Goal: Information Seeking & Learning: Learn about a topic

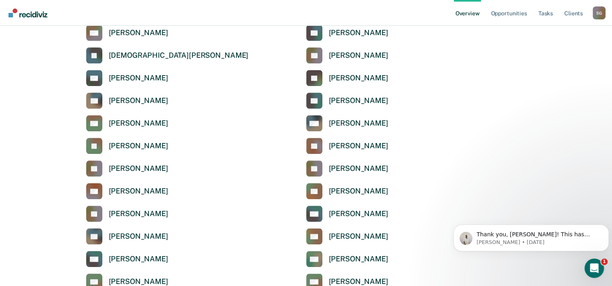
scroll to position [687, 0]
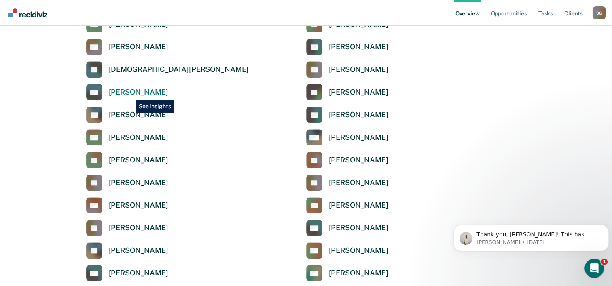
click at [129, 94] on div "[PERSON_NAME]" at bounding box center [138, 92] width 59 height 9
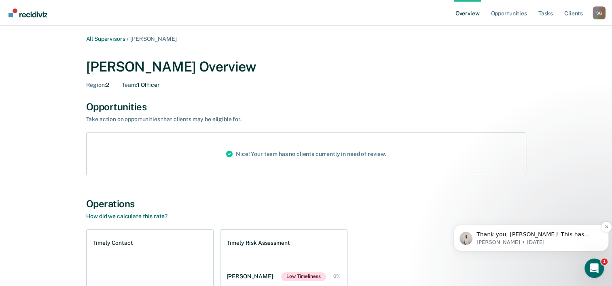
click at [543, 235] on span "Thank you, [PERSON_NAME]! This has been escalated. I'll let you know when it's …" at bounding box center [535, 242] width 118 height 23
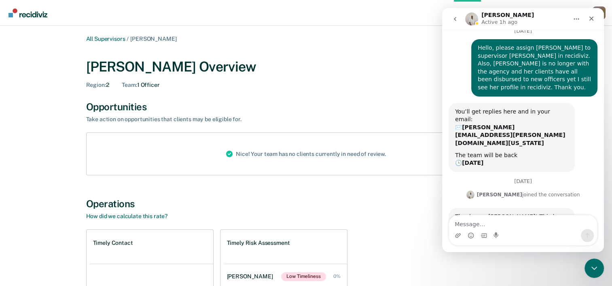
scroll to position [37, 0]
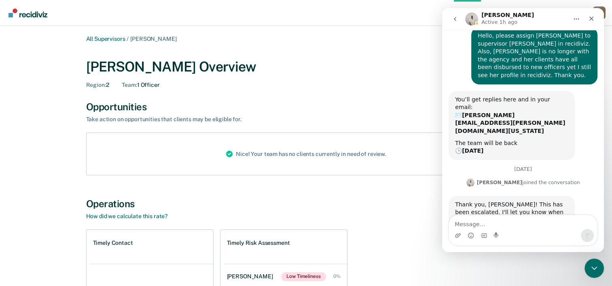
click at [511, 223] on textarea "Message…" at bounding box center [523, 223] width 148 height 14
type textarea "Thank you."
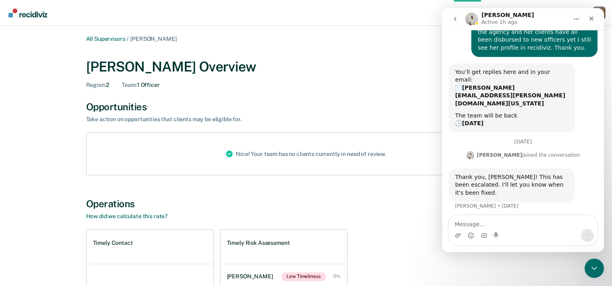
scroll to position [72, 0]
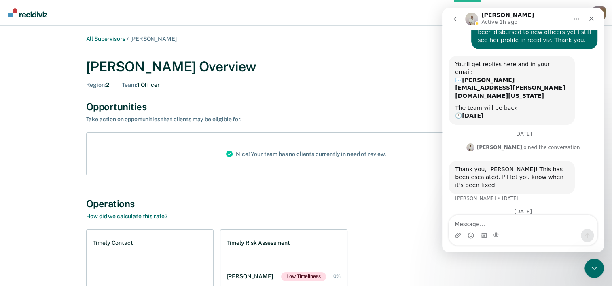
click at [364, 106] on div "Opportunities" at bounding box center [306, 107] width 440 height 12
click at [589, 21] on icon "Close" at bounding box center [591, 18] width 6 height 6
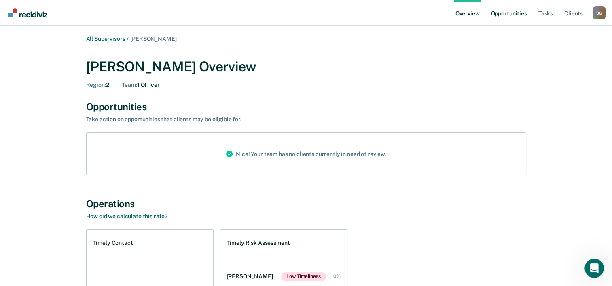
click at [516, 18] on link "Opportunities" at bounding box center [508, 13] width 39 height 26
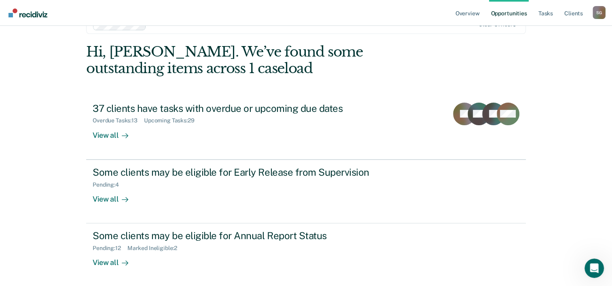
scroll to position [25, 0]
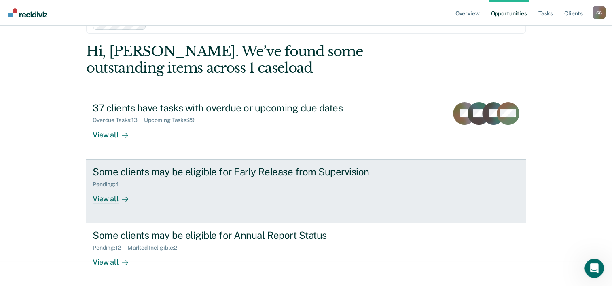
click at [107, 197] on div "View all" at bounding box center [115, 196] width 45 height 16
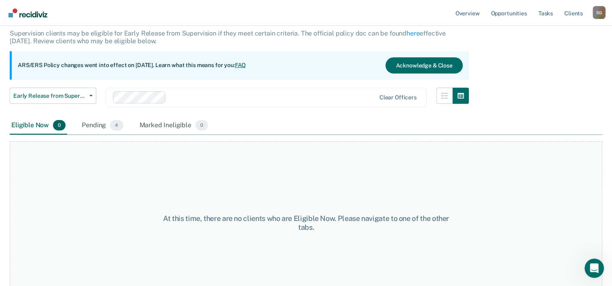
scroll to position [67, 0]
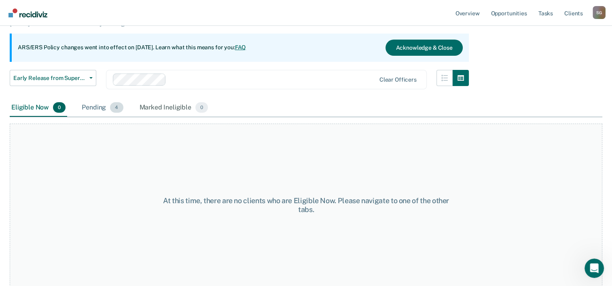
click at [104, 109] on div "Pending 4" at bounding box center [102, 108] width 44 height 18
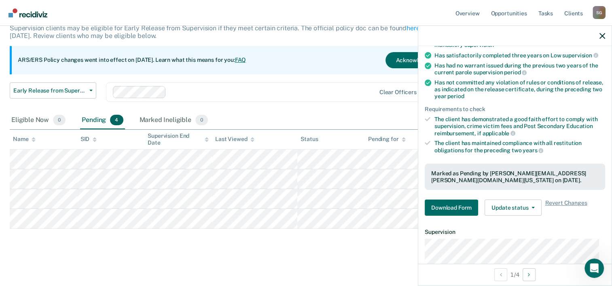
scroll to position [188, 0]
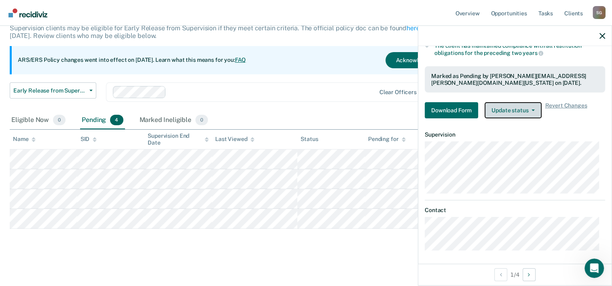
click at [534, 106] on button "Update status" at bounding box center [512, 110] width 57 height 16
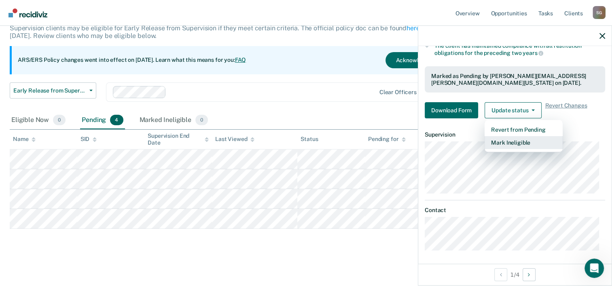
click at [516, 140] on button "Mark Ineligible" at bounding box center [523, 142] width 78 height 13
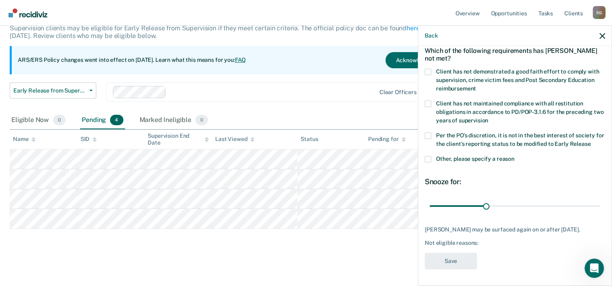
scroll to position [38, 0]
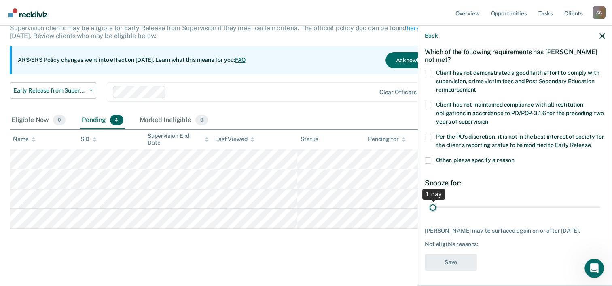
drag, startPoint x: 483, startPoint y: 207, endPoint x: 414, endPoint y: 199, distance: 69.6
type input "1"
click at [429, 201] on input "range" at bounding box center [514, 208] width 171 height 14
click at [599, 37] on icon "button" at bounding box center [602, 36] width 6 height 6
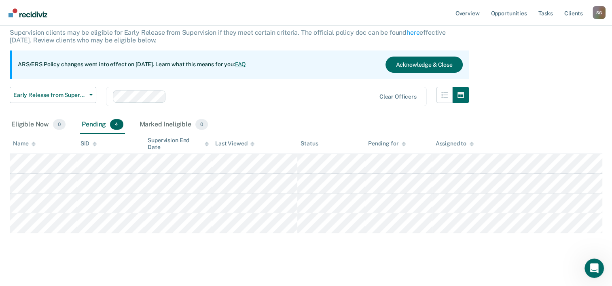
scroll to position [55, 0]
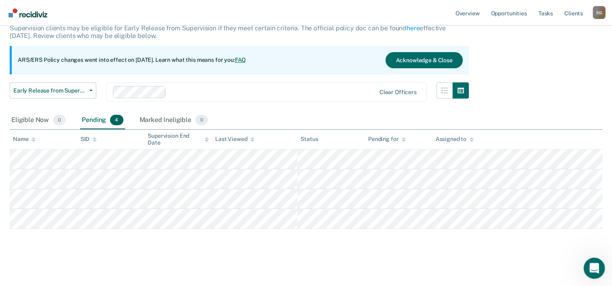
click at [591, 266] on icon "Open Intercom Messenger" at bounding box center [592, 267] width 13 height 13
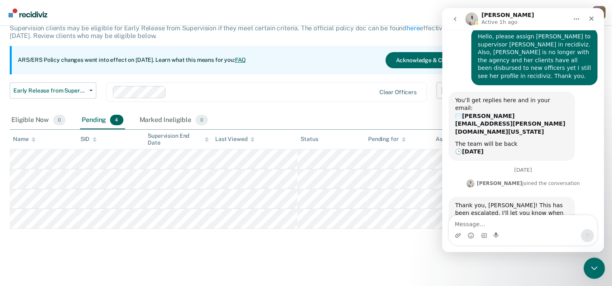
scroll to position [72, 0]
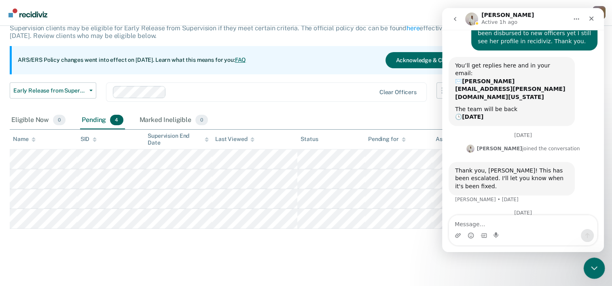
click at [591, 266] on icon "Close Intercom Messenger" at bounding box center [593, 267] width 10 height 10
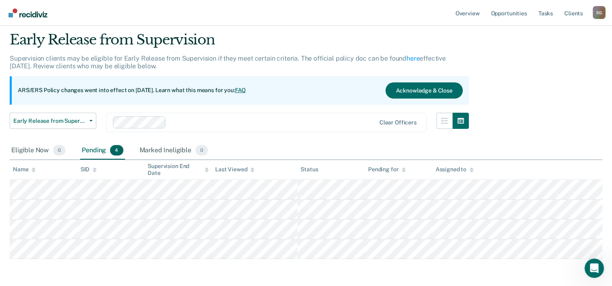
scroll to position [0, 0]
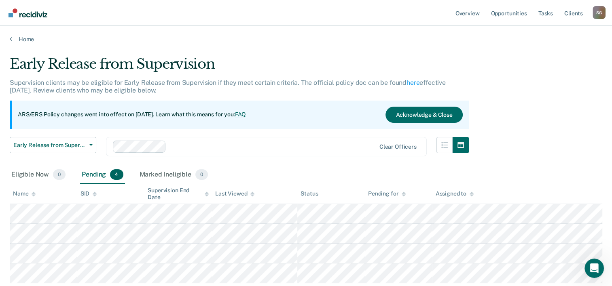
click at [30, 34] on div "Home" at bounding box center [306, 34] width 612 height 17
click at [28, 39] on link "Home" at bounding box center [306, 39] width 592 height 7
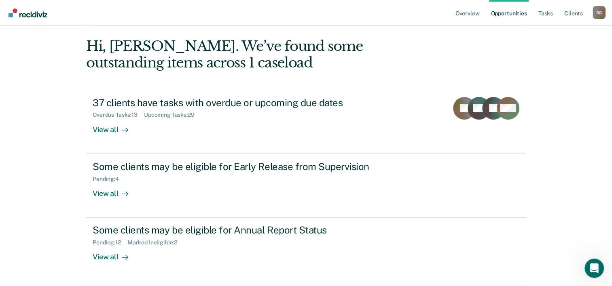
scroll to position [57, 0]
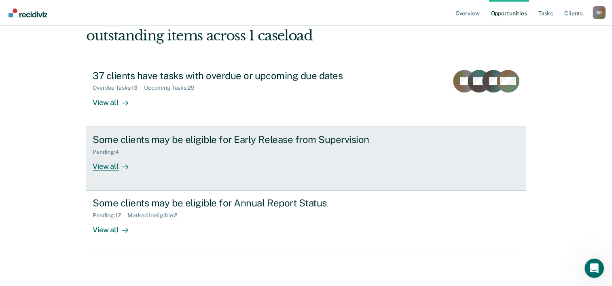
click at [257, 138] on div "Some clients may be eligible for Early Release from Supervision" at bounding box center [235, 140] width 284 height 12
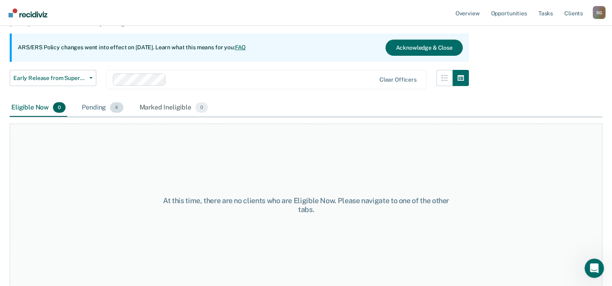
click at [104, 115] on div "Pending 4" at bounding box center [102, 108] width 44 height 18
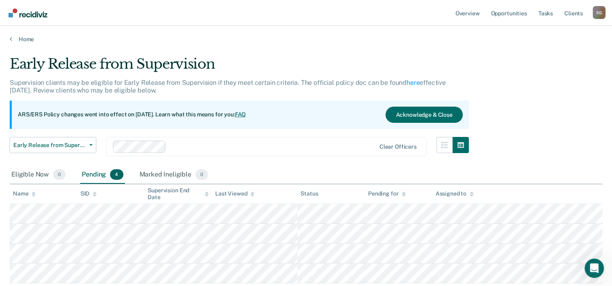
drag, startPoint x: 271, startPoint y: 41, endPoint x: 160, endPoint y: 25, distance: 112.3
click at [232, 50] on main "Early Release from Supervision Supervision clients may be eligible for Early Re…" at bounding box center [306, 191] width 612 height 296
click at [26, 38] on link "Home" at bounding box center [306, 39] width 592 height 7
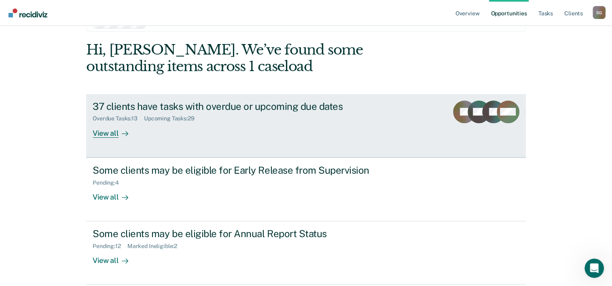
scroll to position [57, 0]
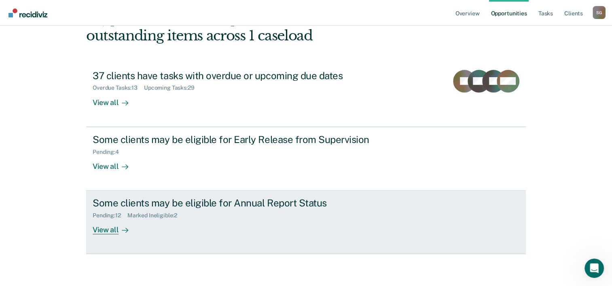
click at [199, 212] on div "Pending : 12 Marked Ineligible : 2" at bounding box center [235, 214] width 284 height 10
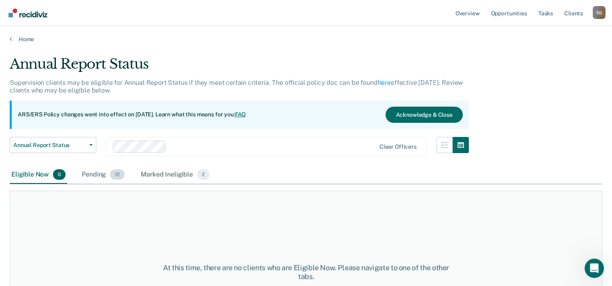
click at [108, 177] on div "Pending 12" at bounding box center [103, 175] width 46 height 18
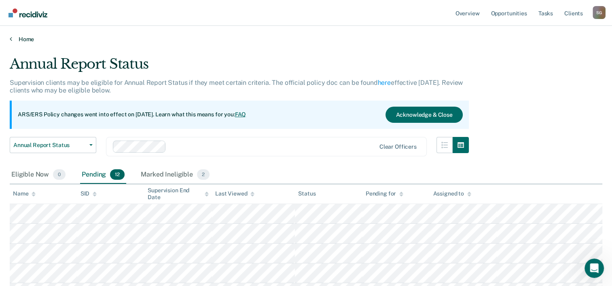
click at [30, 40] on link "Home" at bounding box center [306, 39] width 592 height 7
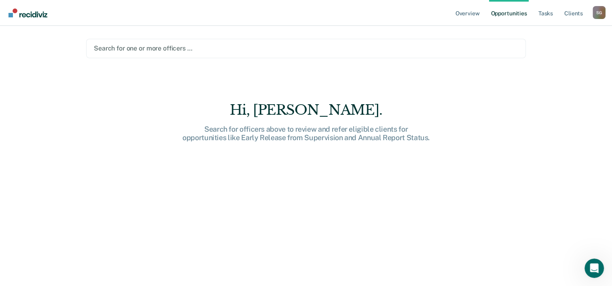
click at [136, 51] on div at bounding box center [306, 48] width 424 height 9
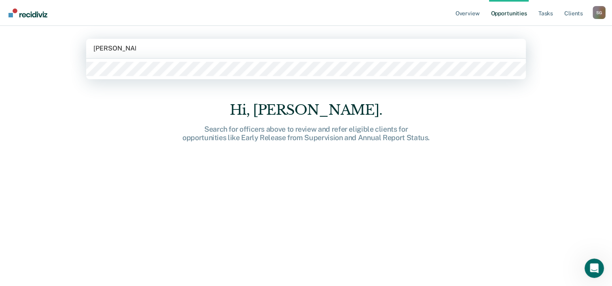
type input "[PERSON_NAME]"
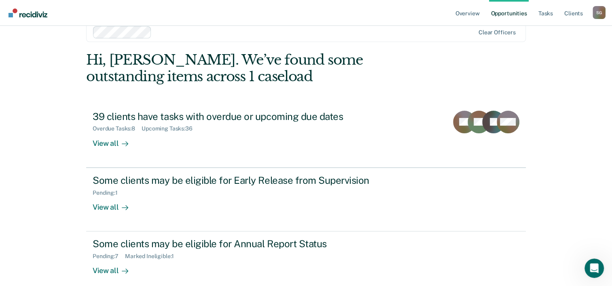
scroll to position [25, 0]
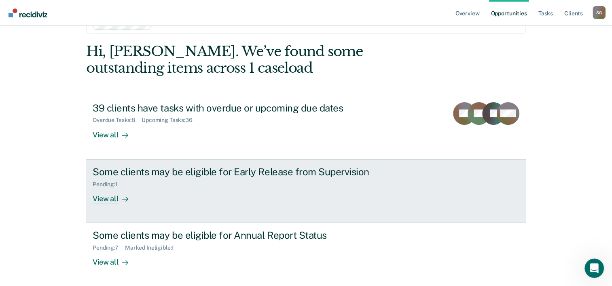
click at [208, 169] on div "Some clients may be eligible for Early Release from Supervision" at bounding box center [235, 172] width 284 height 12
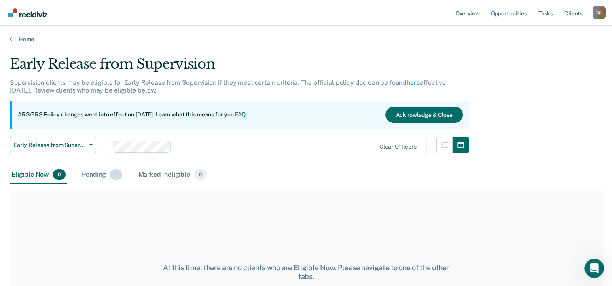
click at [114, 172] on span "1" at bounding box center [116, 174] width 12 height 11
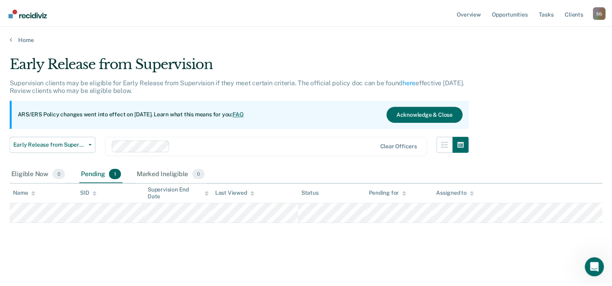
scroll to position [72, 0]
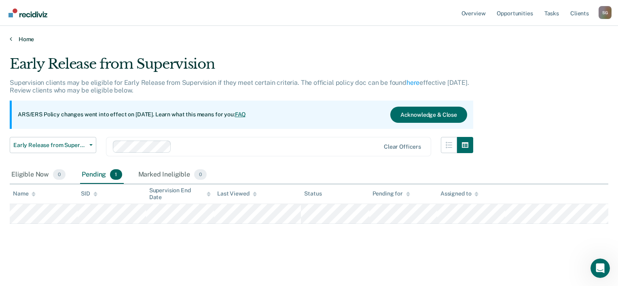
click at [25, 40] on link "Home" at bounding box center [309, 39] width 598 height 7
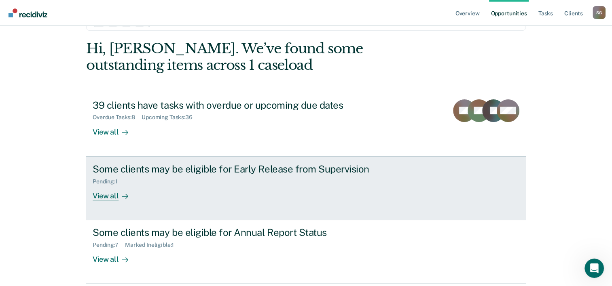
scroll to position [57, 0]
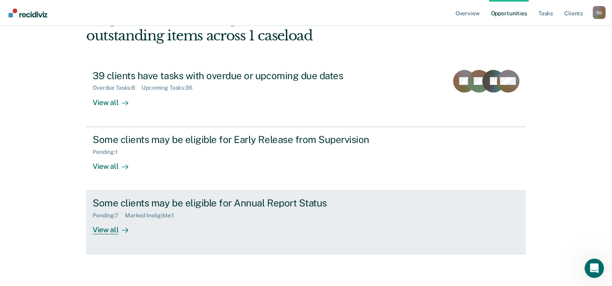
click at [189, 208] on div "Some clients may be eligible for Annual Report Status" at bounding box center [235, 203] width 284 height 12
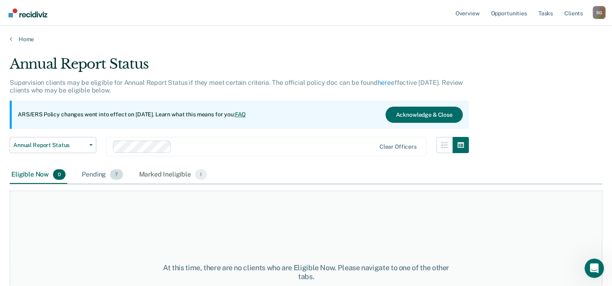
click at [105, 180] on div "Pending 7" at bounding box center [102, 175] width 44 height 18
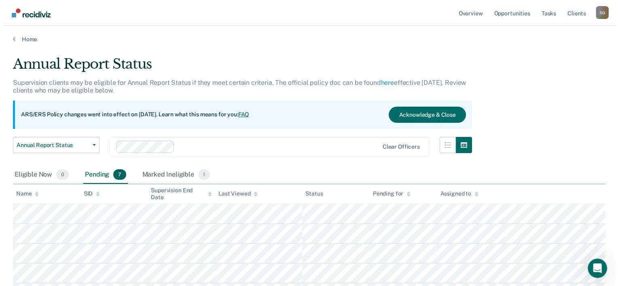
scroll to position [72, 0]
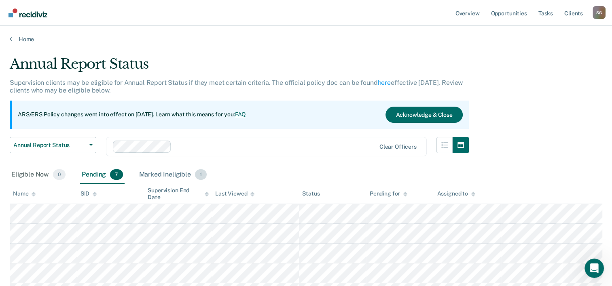
click at [164, 176] on div "Marked Ineligible 1" at bounding box center [172, 175] width 71 height 18
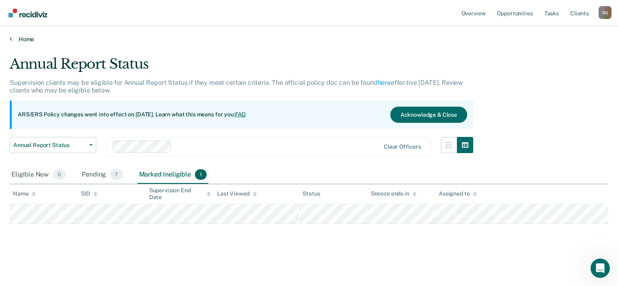
click at [30, 40] on link "Home" at bounding box center [309, 39] width 598 height 7
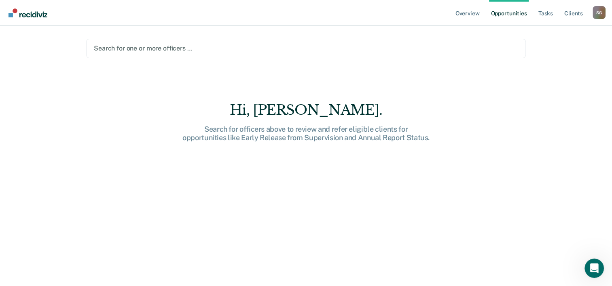
click at [141, 46] on div at bounding box center [306, 48] width 424 height 9
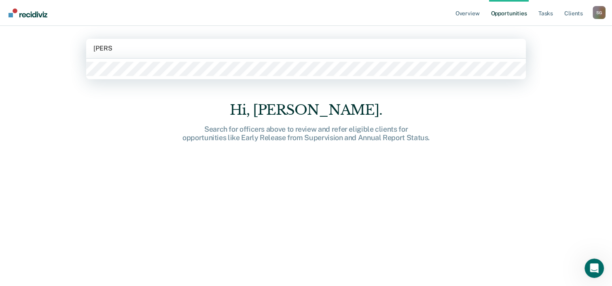
type input "[PERSON_NAME]"
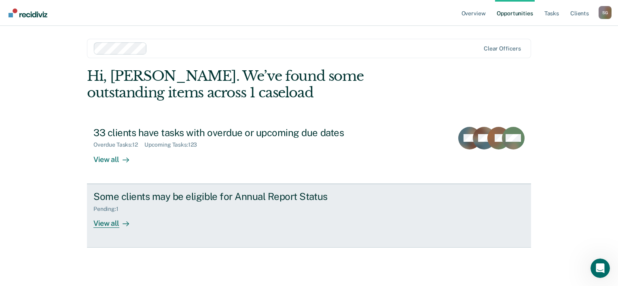
click at [208, 196] on div "Some clients may be eligible for Annual Report Status" at bounding box center [235, 197] width 284 height 12
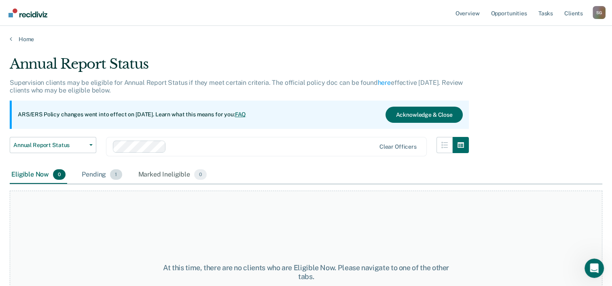
click at [115, 174] on span "1" at bounding box center [116, 174] width 12 height 11
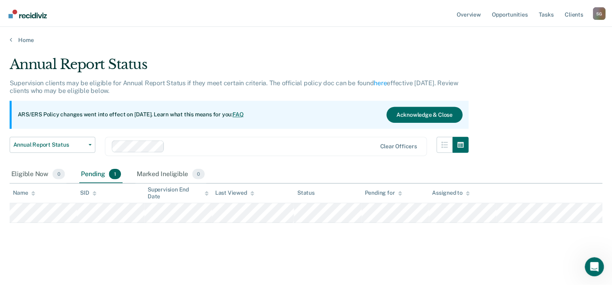
scroll to position [72, 0]
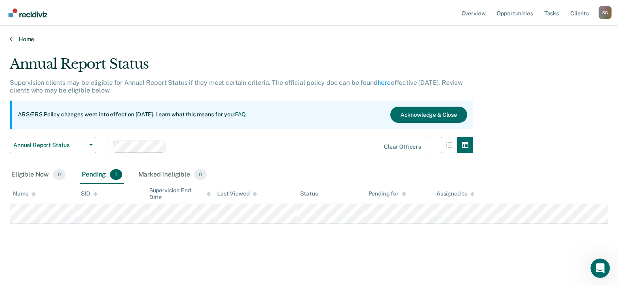
click at [30, 39] on link "Home" at bounding box center [309, 39] width 598 height 7
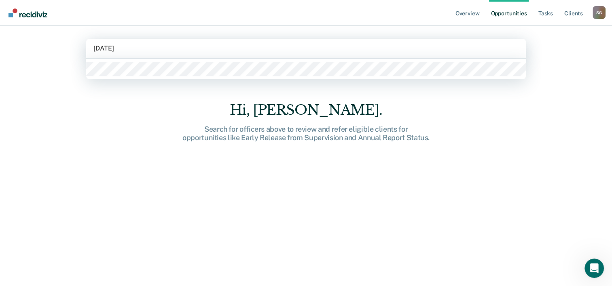
type input "[DATE]"
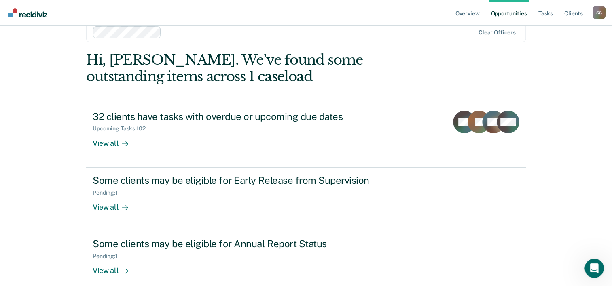
scroll to position [25, 0]
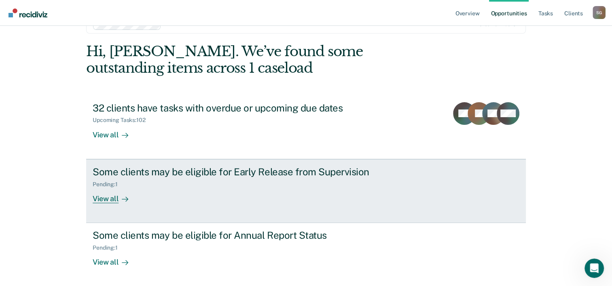
click at [238, 178] on div "Pending : 1" at bounding box center [235, 183] width 284 height 10
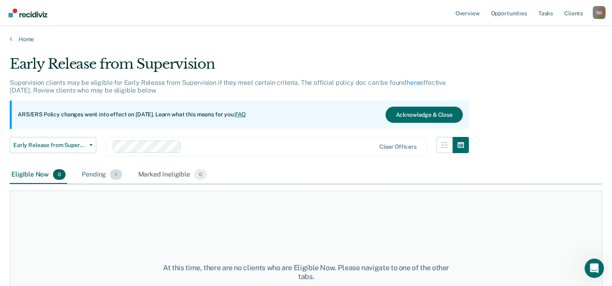
click at [119, 178] on span "1" at bounding box center [116, 174] width 12 height 11
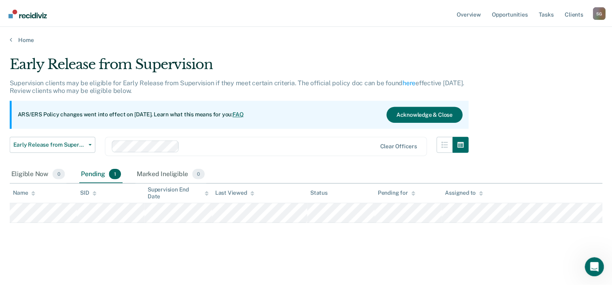
scroll to position [72, 0]
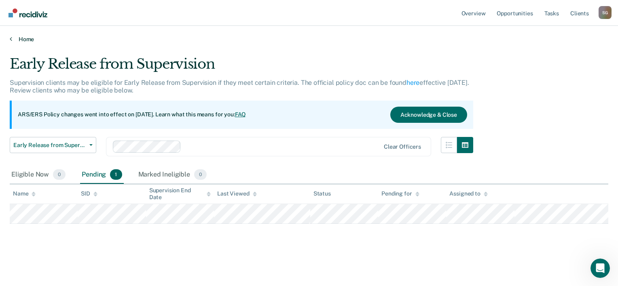
click at [31, 36] on link "Home" at bounding box center [309, 39] width 598 height 7
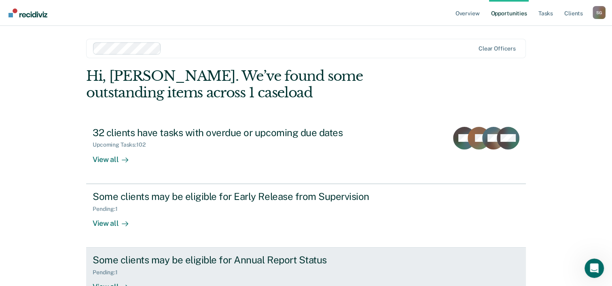
scroll to position [57, 0]
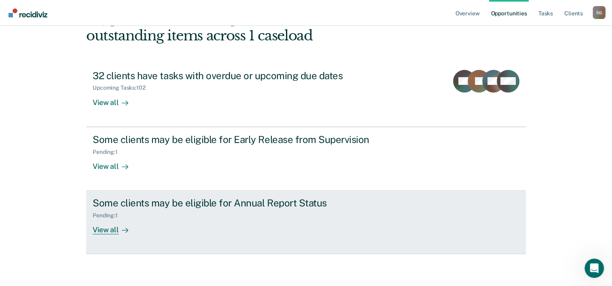
click at [187, 210] on div "Pending : 1" at bounding box center [235, 214] width 284 height 10
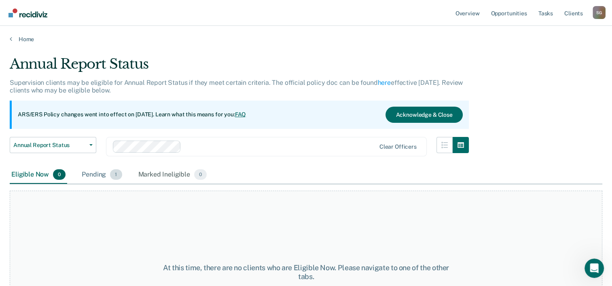
click at [97, 181] on div "Pending 1" at bounding box center [101, 175] width 43 height 18
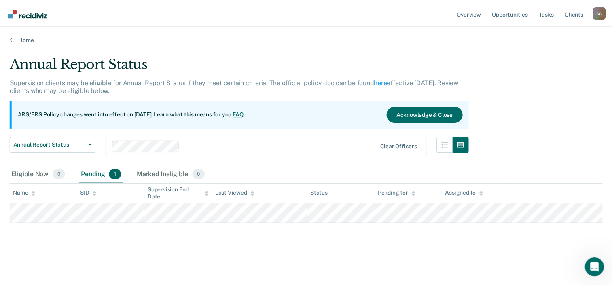
scroll to position [72, 0]
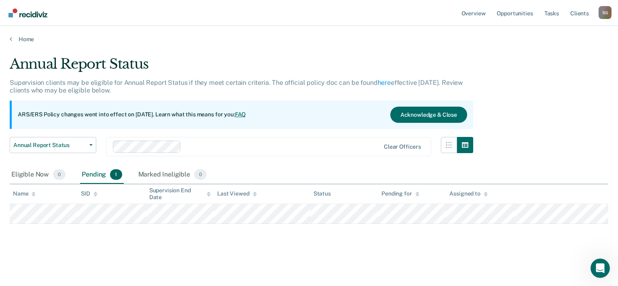
click at [29, 43] on main "Annual Report Status Supervision clients may be eligible for Annual Report Stat…" at bounding box center [309, 163] width 618 height 241
click at [29, 39] on link "Home" at bounding box center [309, 39] width 598 height 7
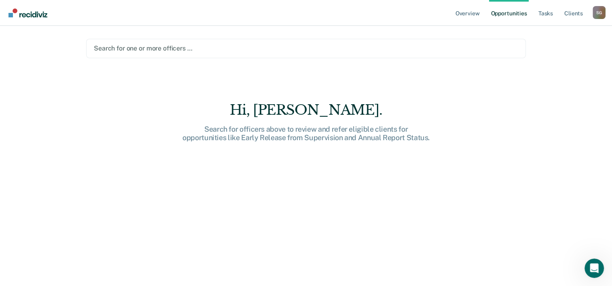
click at [152, 48] on div at bounding box center [306, 48] width 424 height 9
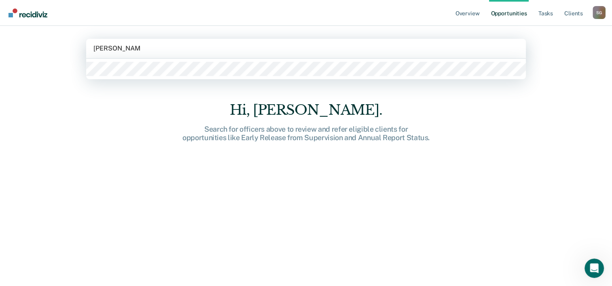
type input "[PERSON_NAME]"
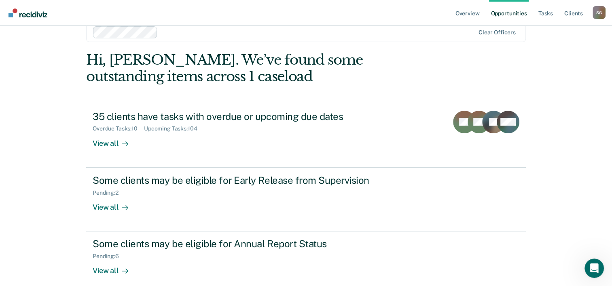
scroll to position [25, 0]
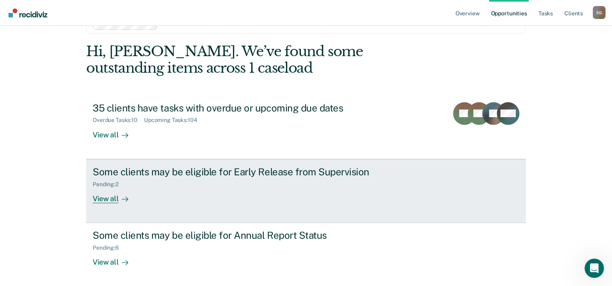
click at [210, 175] on div "Some clients may be eligible for Early Release from Supervision" at bounding box center [235, 172] width 284 height 12
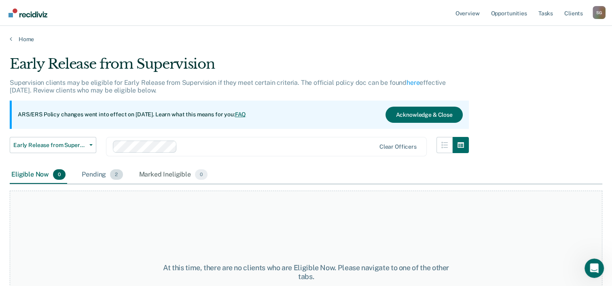
click at [108, 175] on div "Pending 2" at bounding box center [102, 175] width 44 height 18
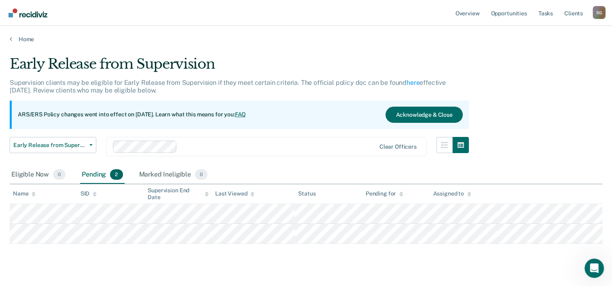
scroll to position [72, 0]
click at [28, 39] on link "Home" at bounding box center [306, 39] width 592 height 7
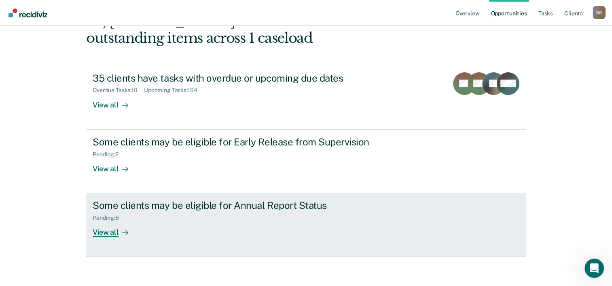
scroll to position [57, 0]
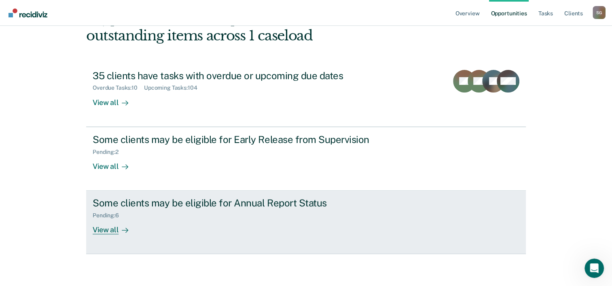
click at [170, 218] on div "Pending : 6" at bounding box center [235, 214] width 284 height 10
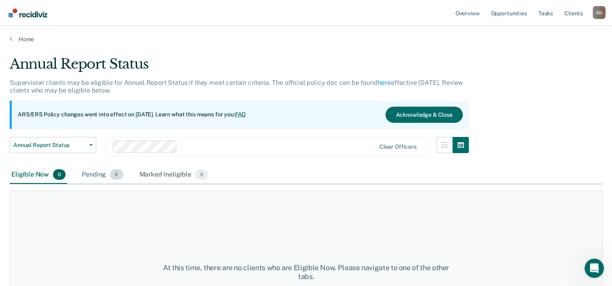
click at [107, 171] on div "Pending 6" at bounding box center [102, 175] width 44 height 18
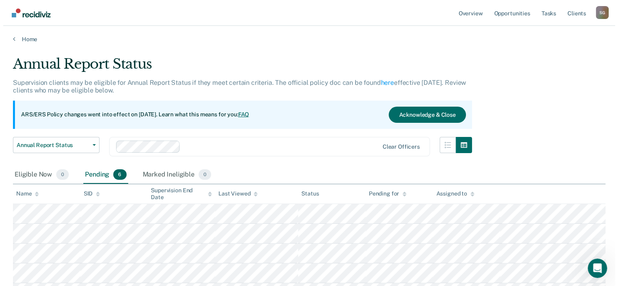
scroll to position [72, 0]
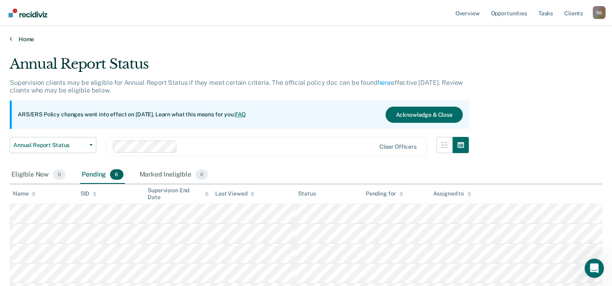
click at [28, 40] on link "Home" at bounding box center [306, 39] width 592 height 7
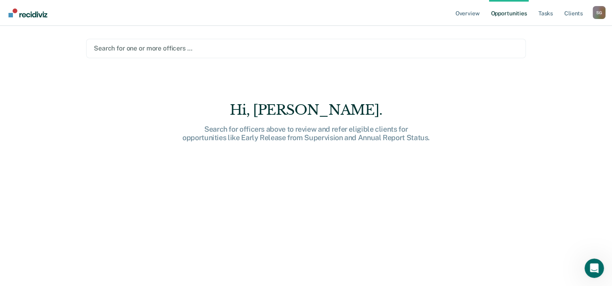
click at [147, 49] on div at bounding box center [306, 48] width 424 height 9
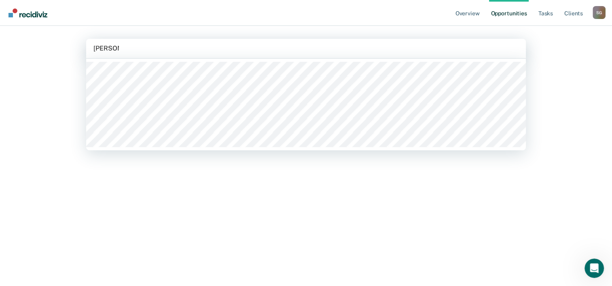
type input "[PERSON_NAME]"
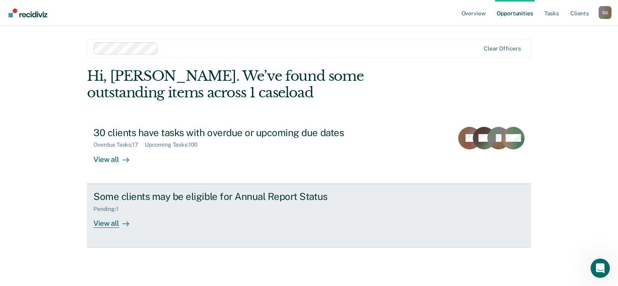
click at [206, 199] on div "Some clients may be eligible for Annual Report Status" at bounding box center [235, 197] width 284 height 12
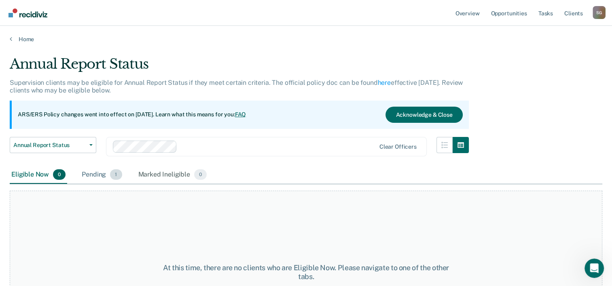
click at [112, 175] on span "1" at bounding box center [116, 174] width 12 height 11
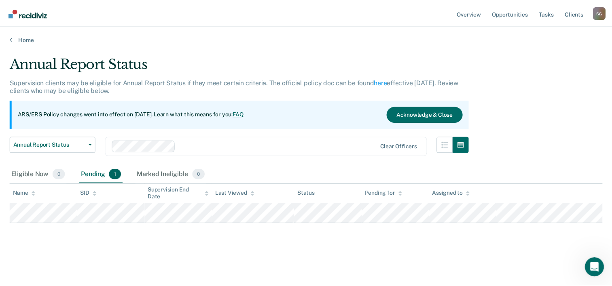
scroll to position [72, 0]
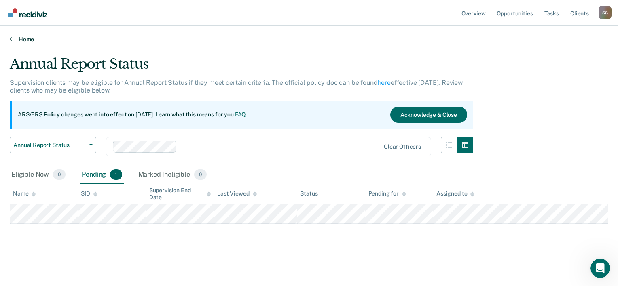
click at [28, 40] on link "Home" at bounding box center [309, 39] width 598 height 7
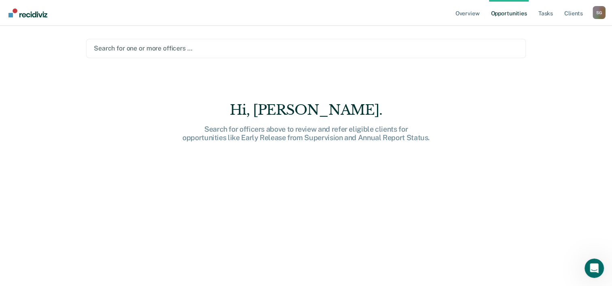
click at [152, 48] on div at bounding box center [306, 48] width 424 height 9
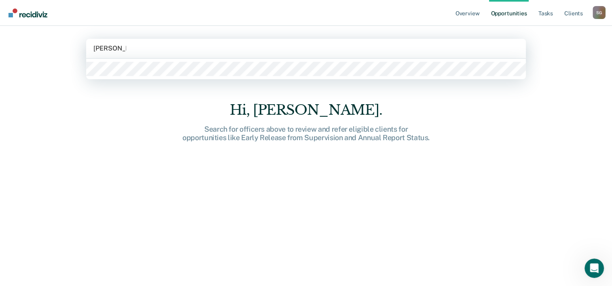
type input "[PERSON_NAME]"
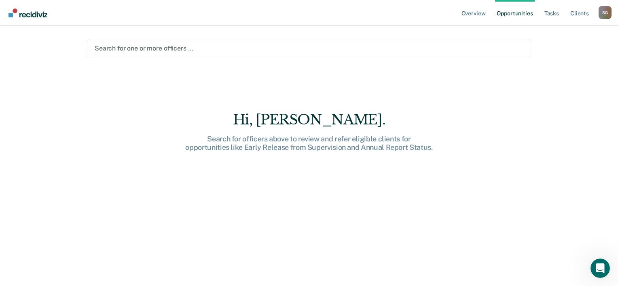
click at [136, 48] on div at bounding box center [309, 48] width 429 height 9
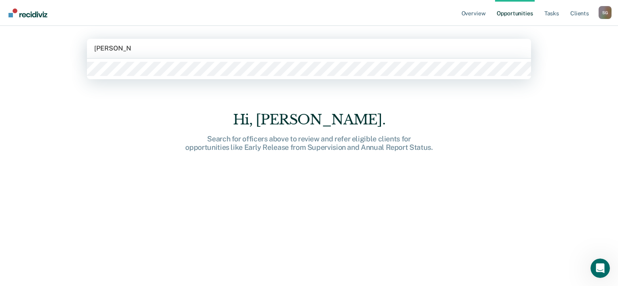
type input "[PERSON_NAME]"
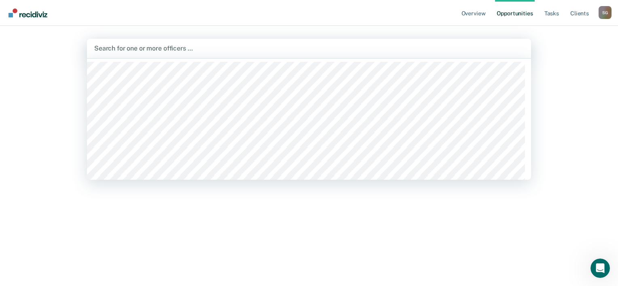
click at [137, 46] on div at bounding box center [308, 48] width 429 height 9
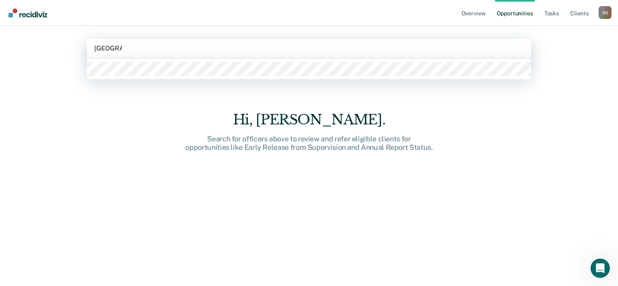
type input "[GEOGRAPHIC_DATA]"
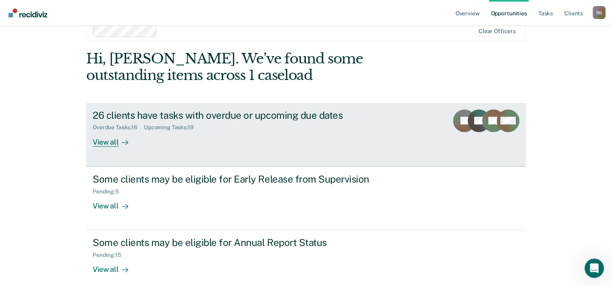
scroll to position [25, 0]
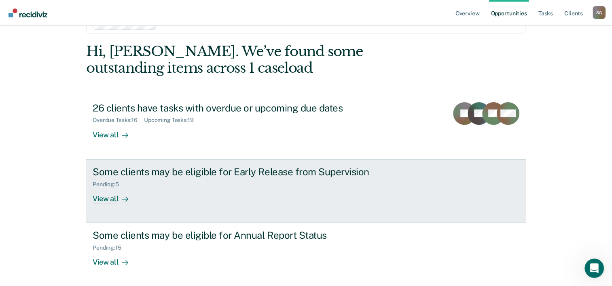
click at [209, 165] on link "Some clients may be eligible for Early Release from Supervision Pending : 5 Vie…" at bounding box center [306, 191] width 440 height 64
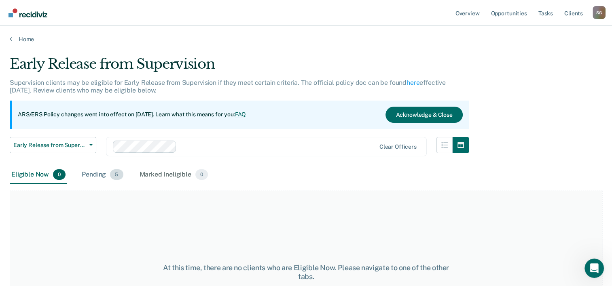
click at [110, 178] on div "Pending 5" at bounding box center [102, 175] width 44 height 18
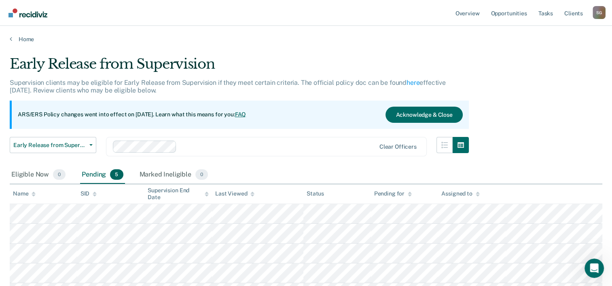
scroll to position [72, 0]
click at [21, 39] on link "Home" at bounding box center [306, 39] width 592 height 7
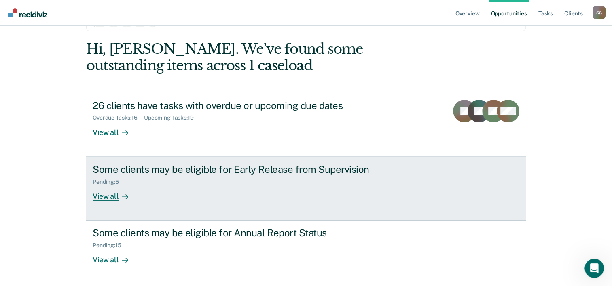
scroll to position [57, 0]
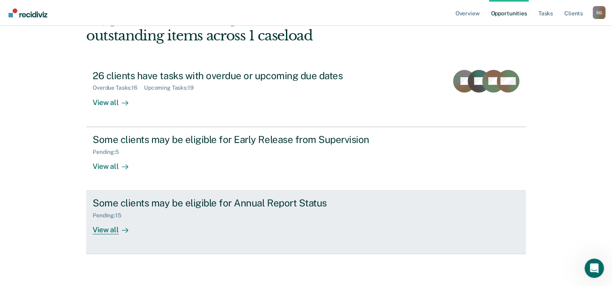
click at [198, 204] on div "Some clients may be eligible for Annual Report Status" at bounding box center [235, 203] width 284 height 12
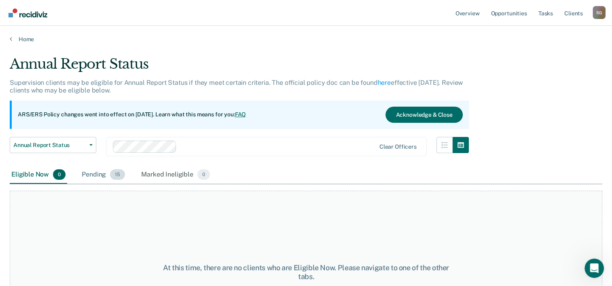
click at [113, 179] on span "15" at bounding box center [117, 174] width 15 height 11
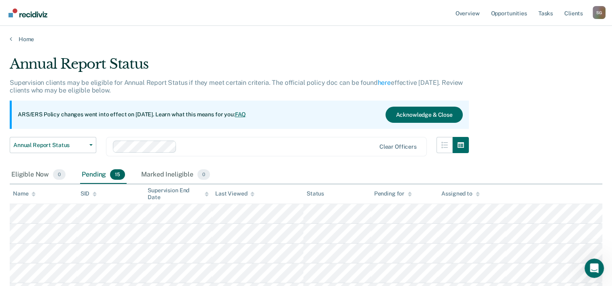
scroll to position [72, 0]
click at [27, 41] on link "Home" at bounding box center [306, 39] width 592 height 7
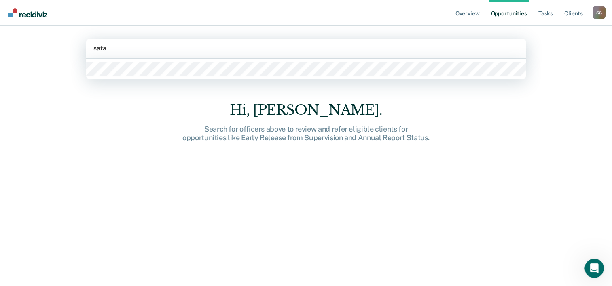
type input "satar"
click at [146, 61] on div at bounding box center [306, 69] width 440 height 21
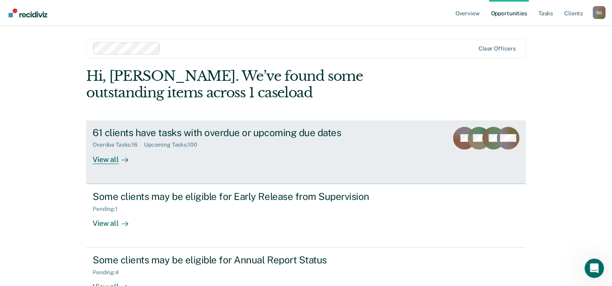
scroll to position [25, 0]
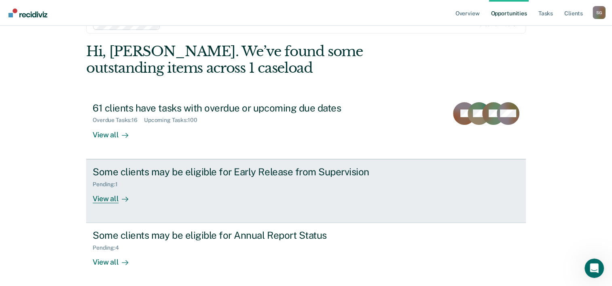
click at [230, 168] on div "Some clients may be eligible for Early Release from Supervision" at bounding box center [235, 172] width 284 height 12
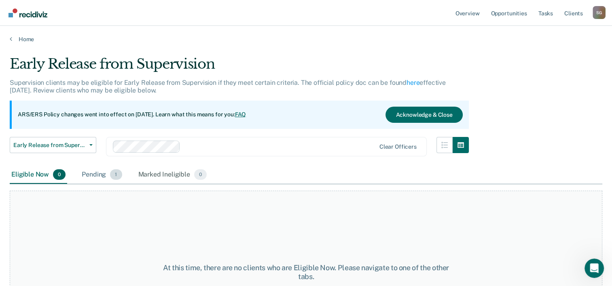
click at [110, 178] on div "Pending 1" at bounding box center [101, 175] width 43 height 18
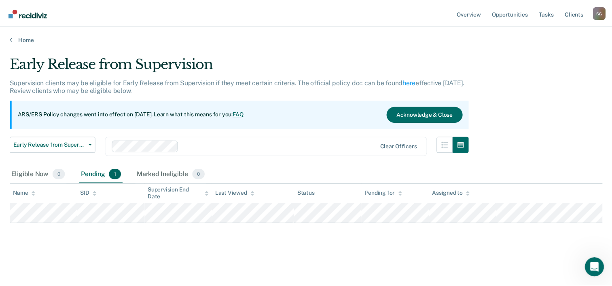
scroll to position [72, 0]
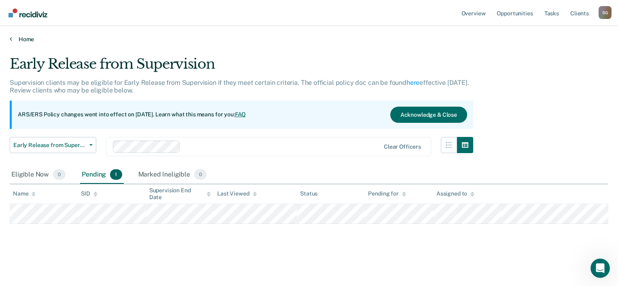
click at [21, 38] on link "Home" at bounding box center [309, 39] width 598 height 7
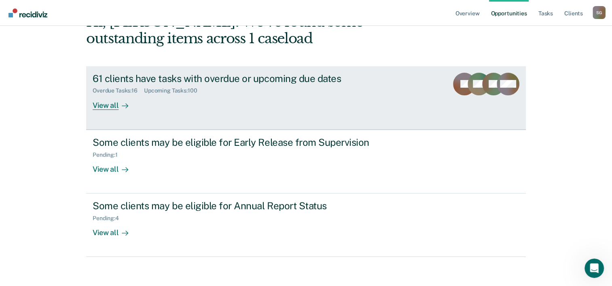
scroll to position [57, 0]
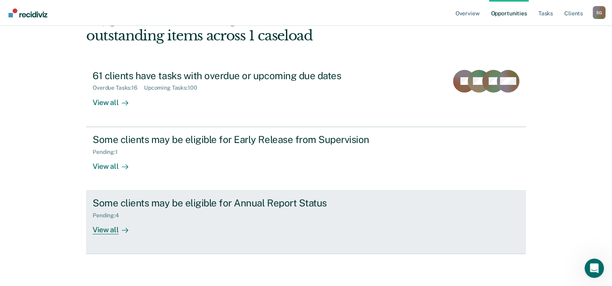
click at [126, 203] on div "Some clients may be eligible for Annual Report Status" at bounding box center [235, 203] width 284 height 12
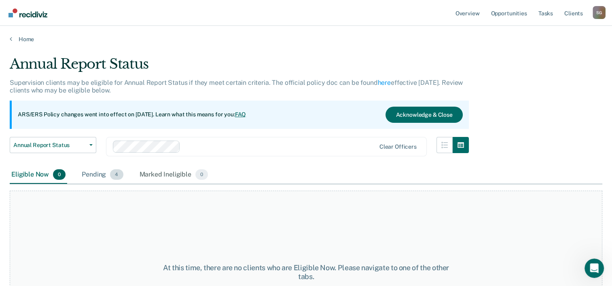
click at [104, 178] on div "Pending 4" at bounding box center [102, 175] width 44 height 18
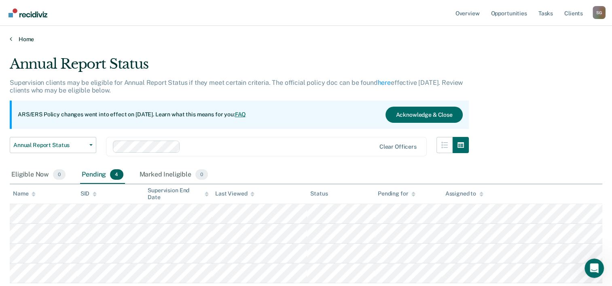
click at [24, 38] on link "Home" at bounding box center [306, 39] width 592 height 7
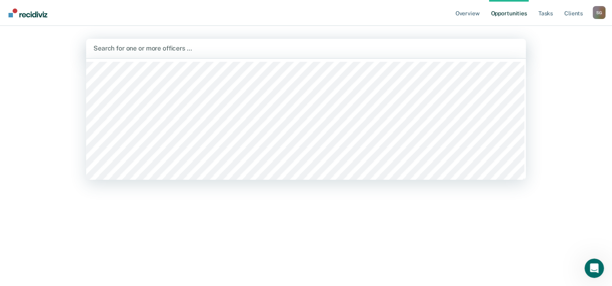
click at [150, 50] on div at bounding box center [305, 48] width 425 height 9
type input "kimi"
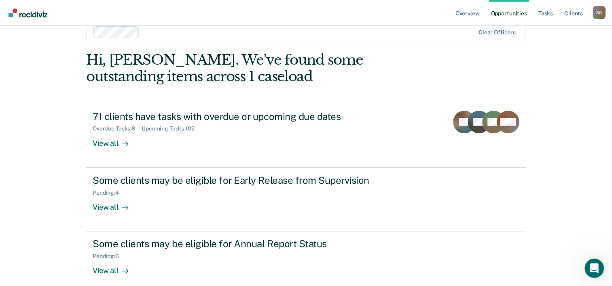
scroll to position [25, 0]
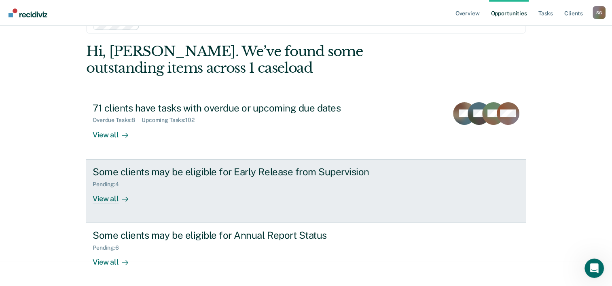
click at [202, 169] on div "Some clients may be eligible for Early Release from Supervision" at bounding box center [235, 172] width 284 height 12
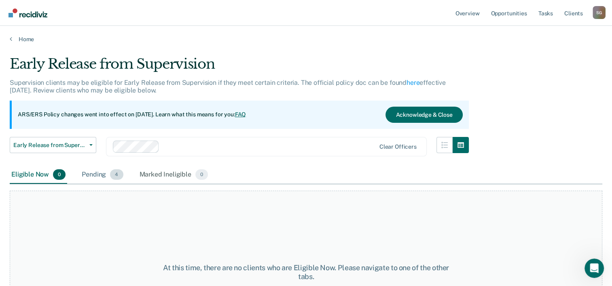
click at [113, 179] on span "4" at bounding box center [116, 174] width 13 height 11
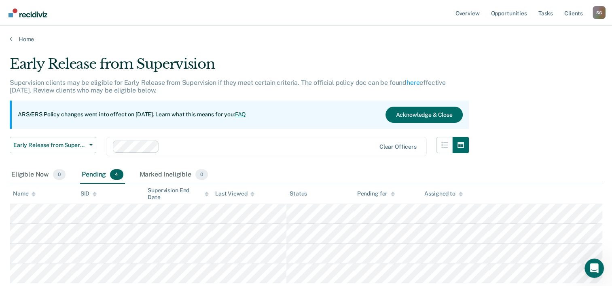
scroll to position [72, 0]
click at [9, 40] on div "Home" at bounding box center [306, 34] width 612 height 17
click at [12, 39] on link "Home" at bounding box center [306, 39] width 592 height 7
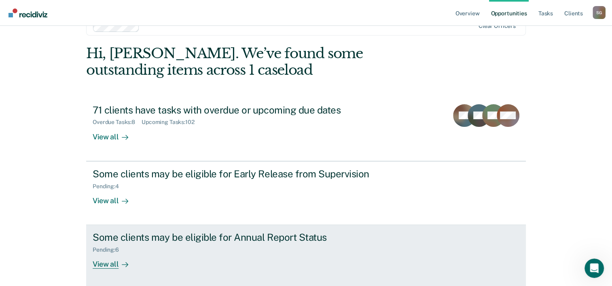
scroll to position [57, 0]
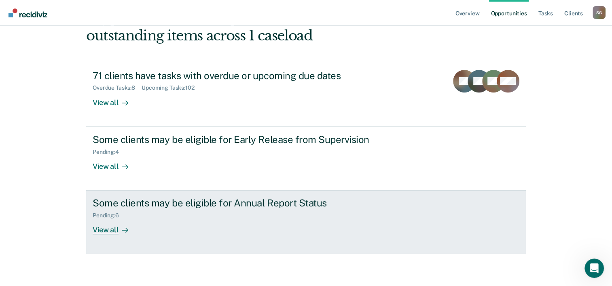
click at [179, 216] on div "Pending : 6" at bounding box center [235, 214] width 284 height 10
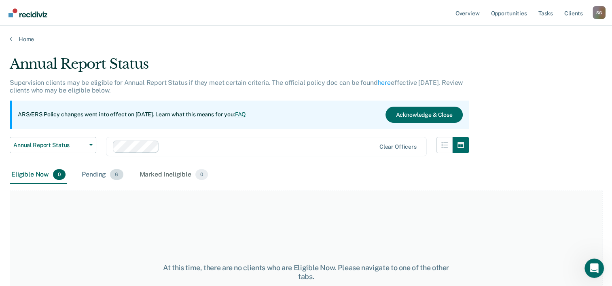
click at [106, 173] on div "Pending 6" at bounding box center [102, 175] width 44 height 18
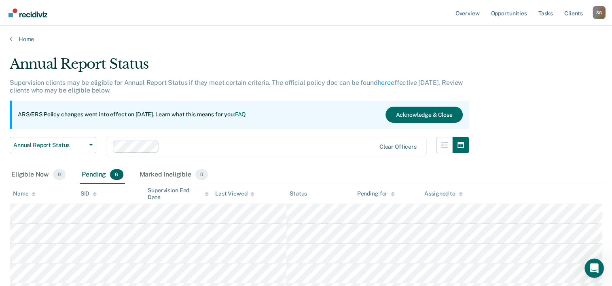
scroll to position [72, 0]
click at [13, 40] on link "Home" at bounding box center [306, 39] width 592 height 7
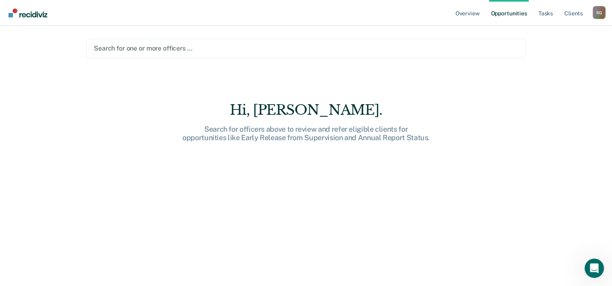
click at [126, 48] on div at bounding box center [306, 48] width 424 height 9
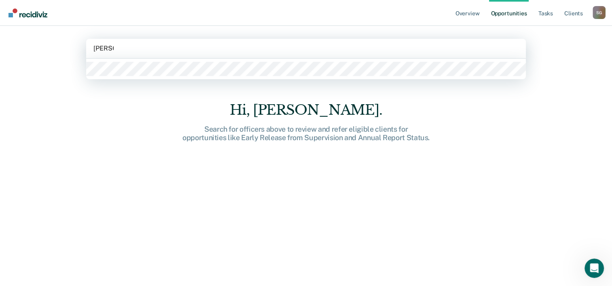
type input "[PERSON_NAME]"
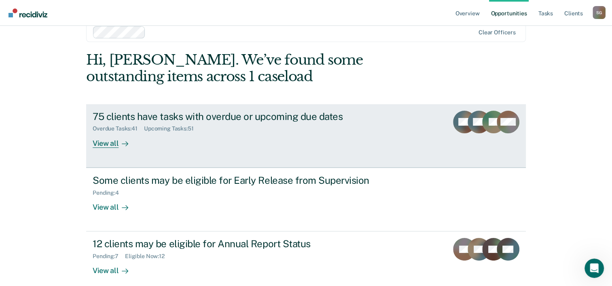
scroll to position [25, 0]
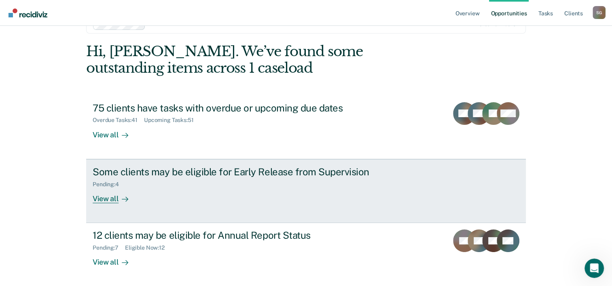
click at [227, 165] on link "Some clients may be eligible for Early Release from Supervision Pending : 4 Vie…" at bounding box center [306, 191] width 440 height 64
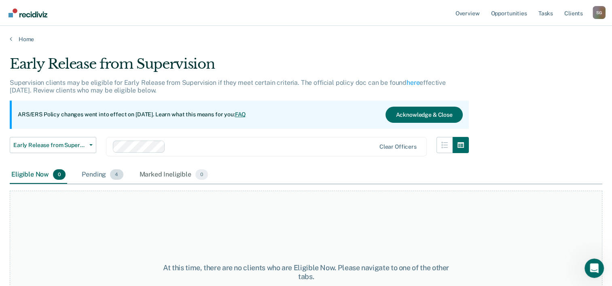
click at [106, 178] on div "Pending 4" at bounding box center [102, 175] width 44 height 18
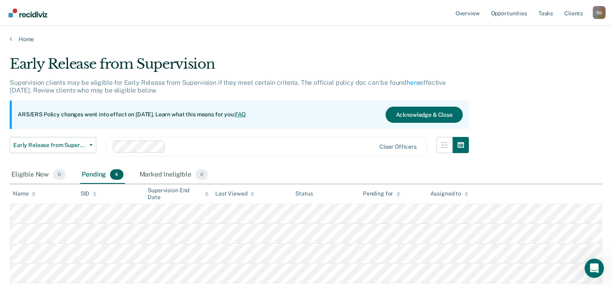
scroll to position [72, 0]
click at [27, 38] on link "Home" at bounding box center [306, 39] width 592 height 7
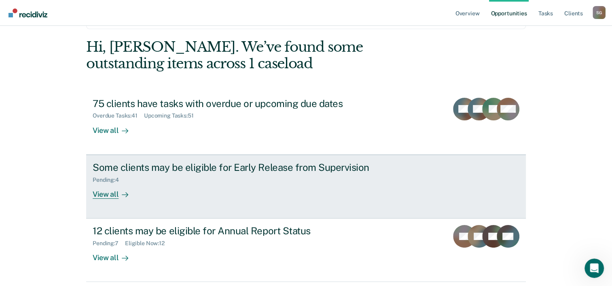
scroll to position [57, 0]
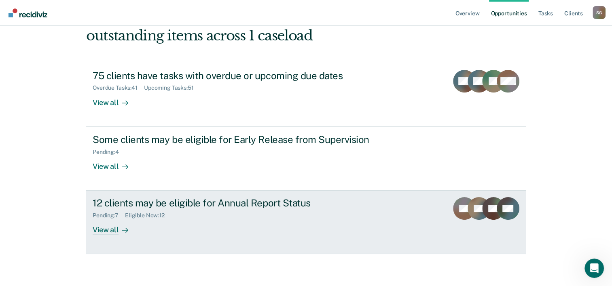
click at [181, 199] on div "12 clients may be eligible for Annual Report Status" at bounding box center [235, 203] width 284 height 12
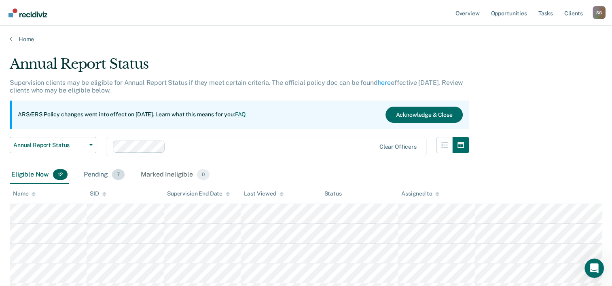
click at [110, 171] on div "Pending 7" at bounding box center [104, 175] width 44 height 18
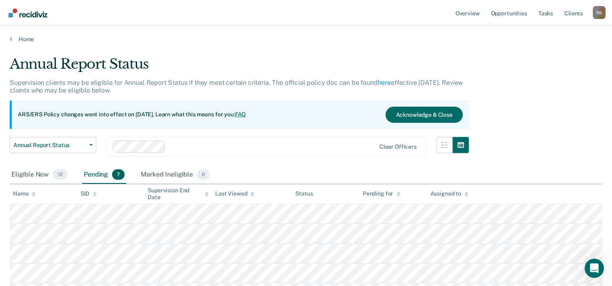
scroll to position [72, 0]
click at [53, 176] on span "12" at bounding box center [60, 174] width 15 height 11
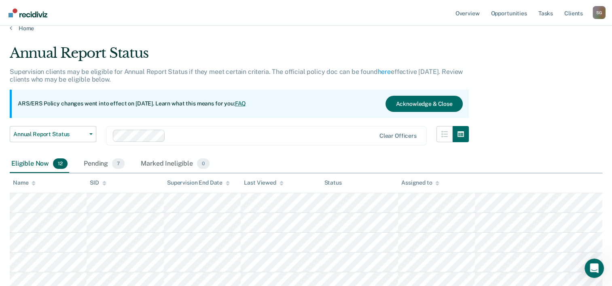
scroll to position [0, 0]
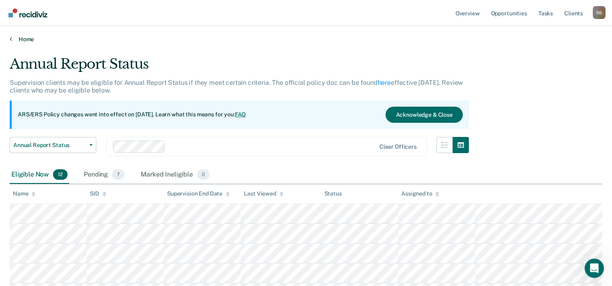
click at [20, 42] on link "Home" at bounding box center [306, 39] width 592 height 7
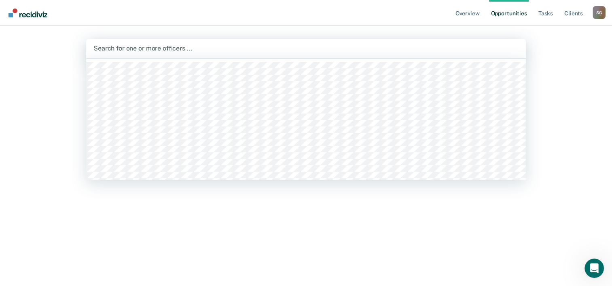
click at [132, 50] on div at bounding box center [305, 48] width 425 height 9
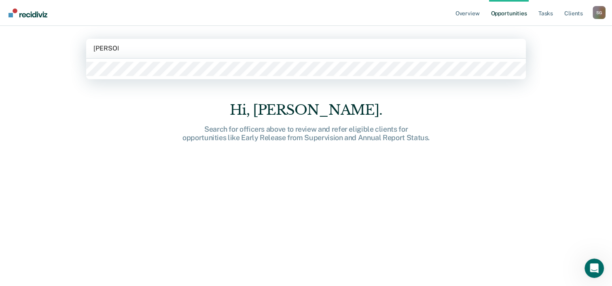
type input "[PERSON_NAME]"
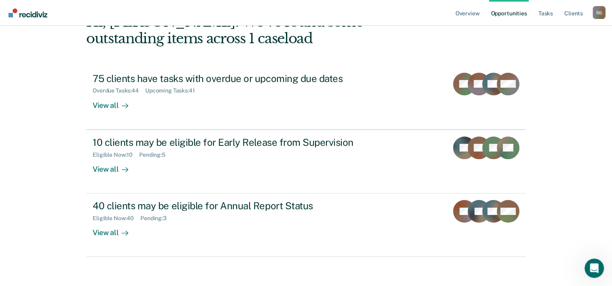
scroll to position [57, 0]
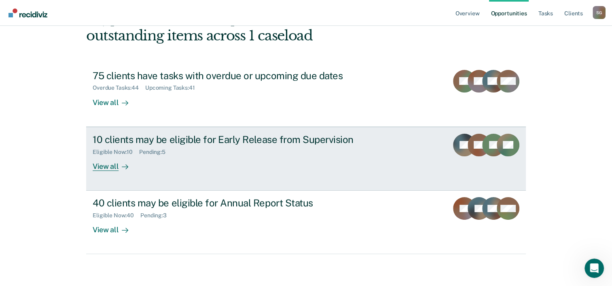
click at [201, 142] on div "10 clients may be eligible for Early Release from Supervision" at bounding box center [235, 140] width 284 height 12
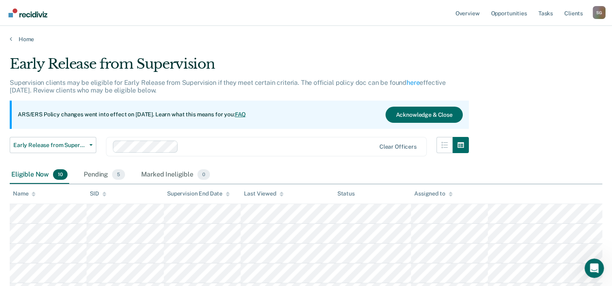
scroll to position [72, 0]
click at [104, 179] on div "Pending 5" at bounding box center [104, 175] width 44 height 18
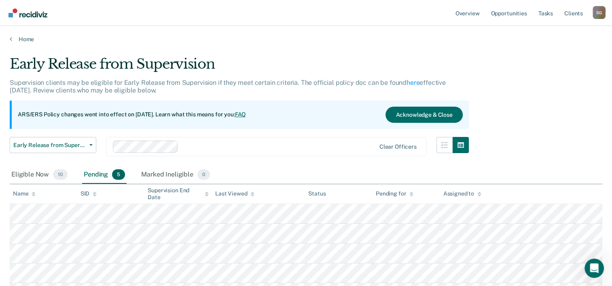
click at [27, 43] on main "Early Release from Supervision Supervision clients may be eligible for Early Re…" at bounding box center [306, 201] width 612 height 316
click at [27, 42] on link "Home" at bounding box center [306, 39] width 592 height 7
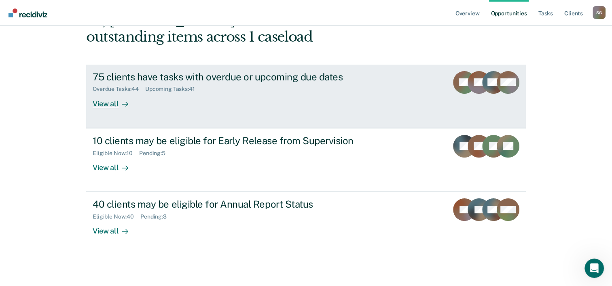
scroll to position [57, 0]
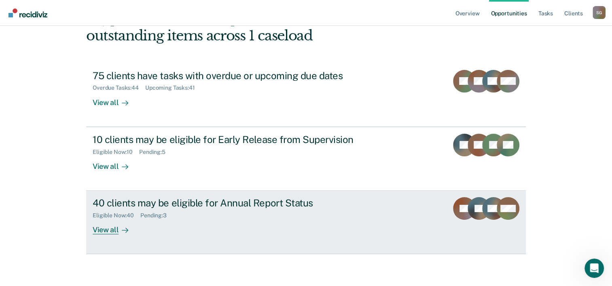
click at [192, 202] on div "40 clients may be eligible for Annual Report Status" at bounding box center [235, 203] width 284 height 12
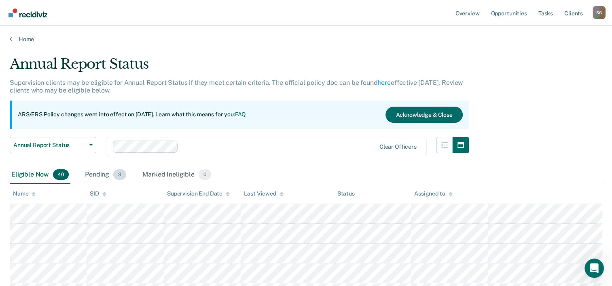
click at [116, 173] on span "3" at bounding box center [119, 174] width 13 height 11
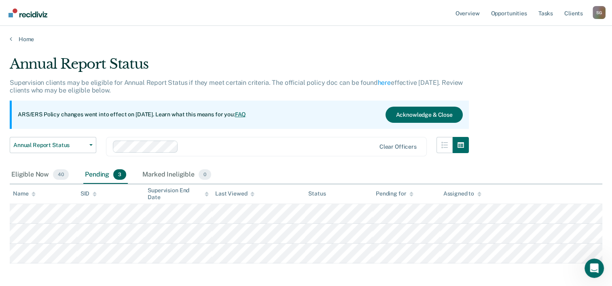
scroll to position [72, 0]
click at [53, 178] on div "Eligible Now 40" at bounding box center [40, 175] width 61 height 18
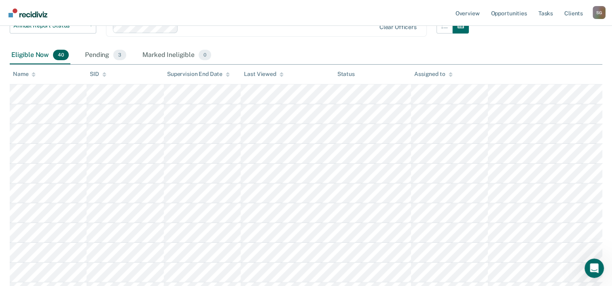
scroll to position [81, 0]
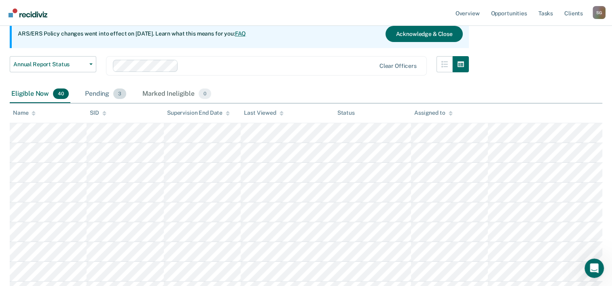
click at [112, 95] on div "Pending 3" at bounding box center [105, 94] width 44 height 18
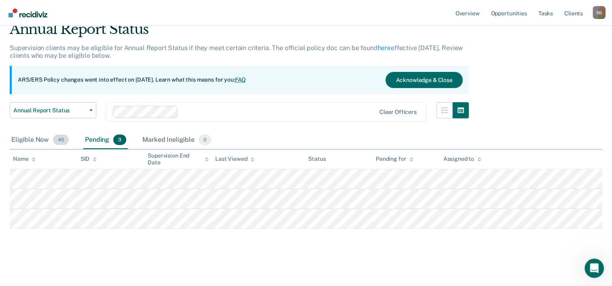
click at [61, 139] on span "40" at bounding box center [61, 140] width 16 height 11
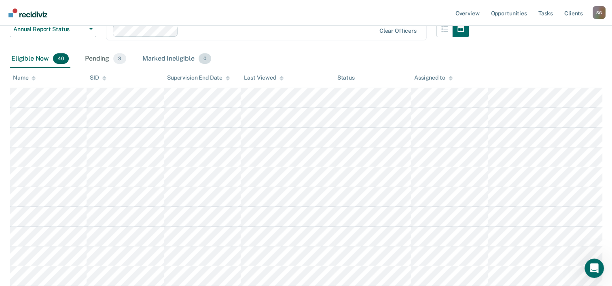
scroll to position [0, 0]
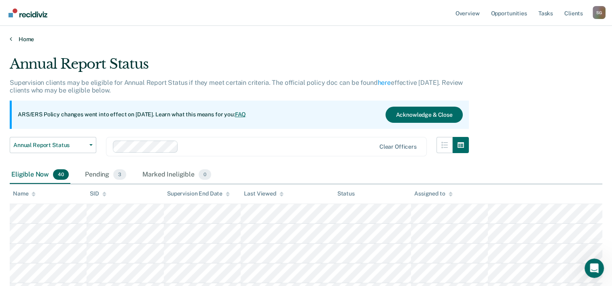
click at [30, 41] on link "Home" at bounding box center [306, 39] width 592 height 7
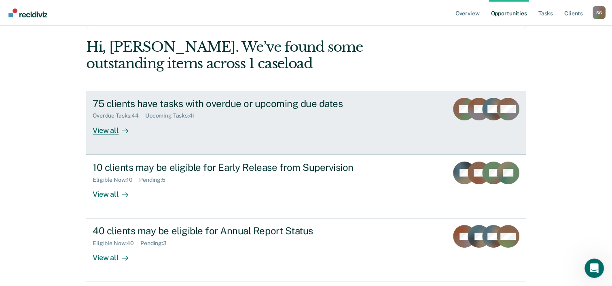
scroll to position [17, 0]
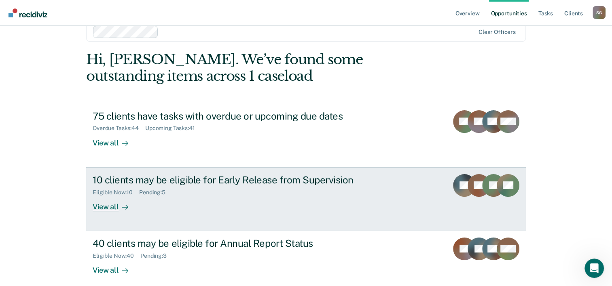
click at [283, 180] on div "10 clients may be eligible for Early Release from Supervision" at bounding box center [235, 180] width 284 height 12
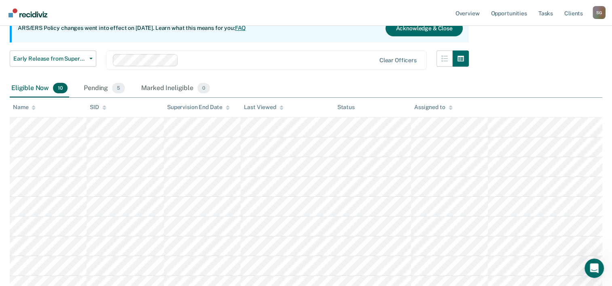
scroll to position [40, 0]
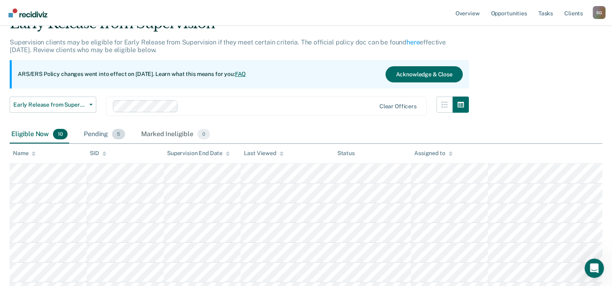
click at [105, 137] on div "Pending 5" at bounding box center [104, 135] width 44 height 18
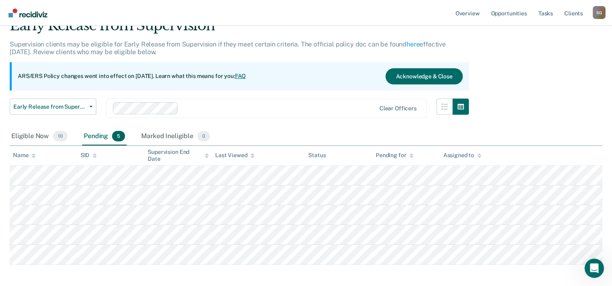
scroll to position [0, 0]
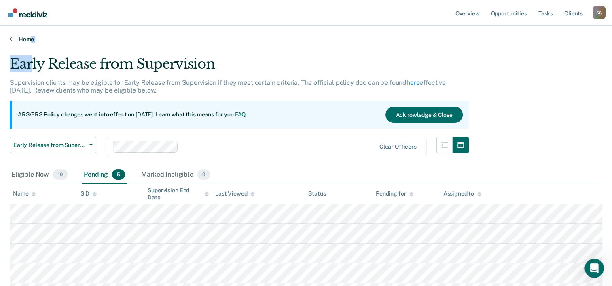
click at [31, 42] on div "Overview Opportunities Tasks Client s [PERSON_NAME] S G Profile How it works Lo…" at bounding box center [306, 181] width 612 height 362
drag, startPoint x: 31, startPoint y: 42, endPoint x: 25, endPoint y: 37, distance: 7.5
click at [25, 37] on link "Home" at bounding box center [306, 39] width 592 height 7
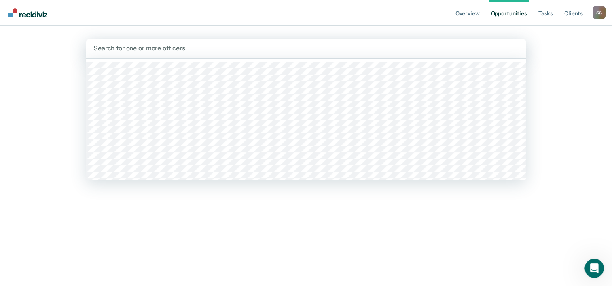
click at [146, 47] on div at bounding box center [305, 48] width 425 height 9
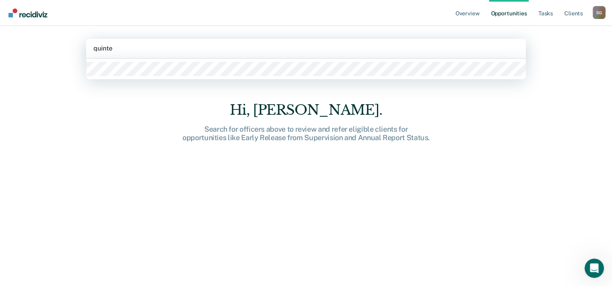
type input "[PERSON_NAME]"
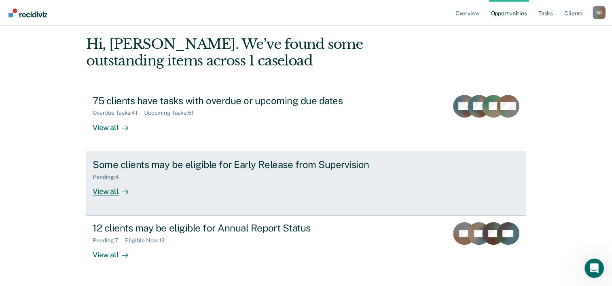
scroll to position [57, 0]
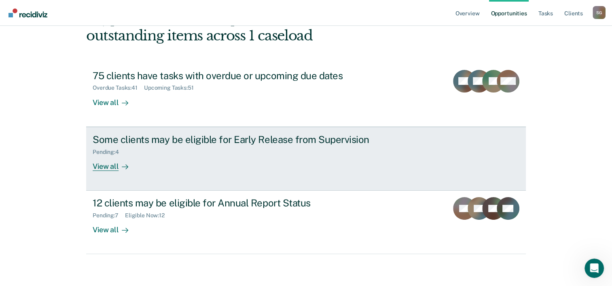
click at [240, 153] on div "Pending : 4" at bounding box center [235, 151] width 284 height 10
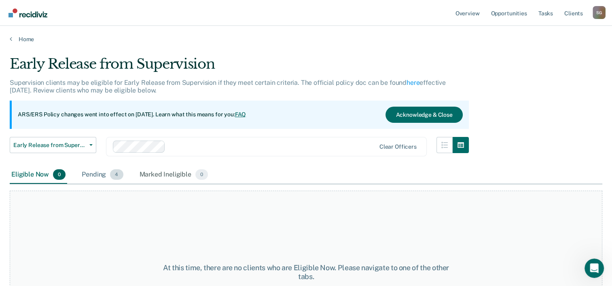
click at [115, 175] on span "4" at bounding box center [116, 174] width 13 height 11
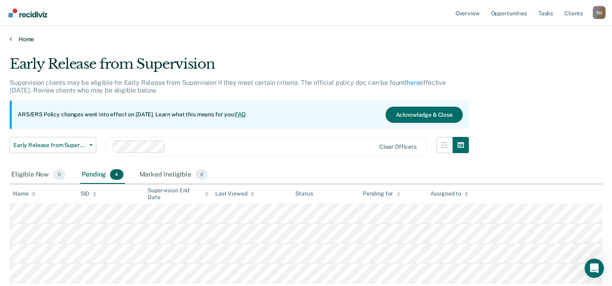
click at [24, 37] on link "Home" at bounding box center [306, 39] width 592 height 7
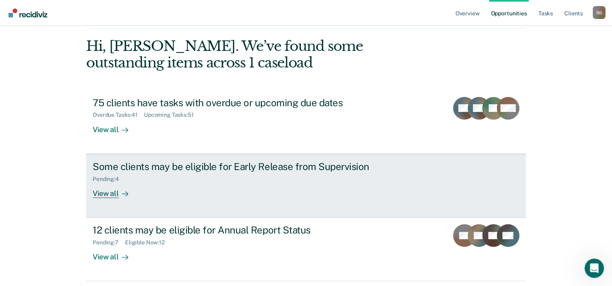
scroll to position [57, 0]
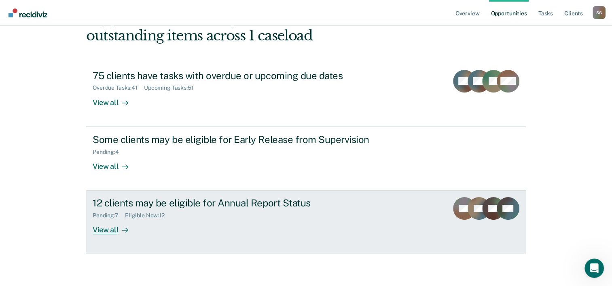
click at [176, 204] on div "12 clients may be eligible for Annual Report Status" at bounding box center [235, 203] width 284 height 12
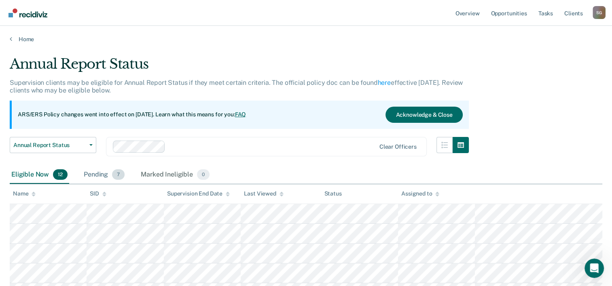
click at [92, 173] on div "Pending 7" at bounding box center [104, 175] width 44 height 18
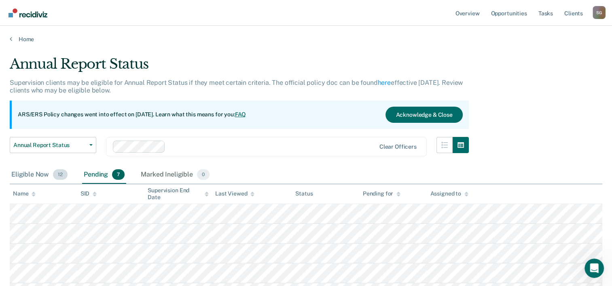
click at [53, 176] on span "12" at bounding box center [60, 174] width 15 height 11
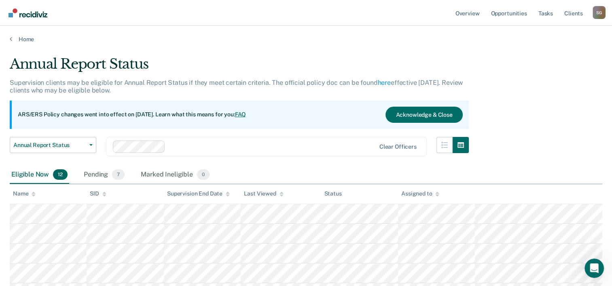
click at [25, 44] on main "Annual Report Status Supervision clients may be eligible for Annual Report Stat…" at bounding box center [306, 270] width 612 height 455
click at [25, 40] on link "Home" at bounding box center [306, 39] width 592 height 7
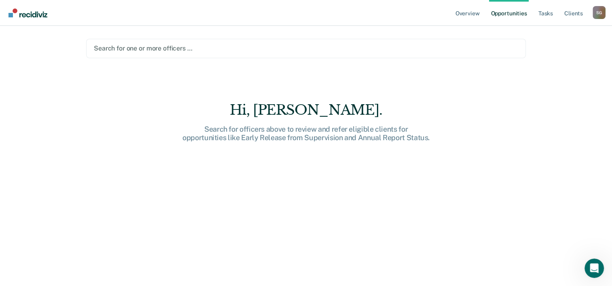
click at [133, 49] on div at bounding box center [306, 48] width 424 height 9
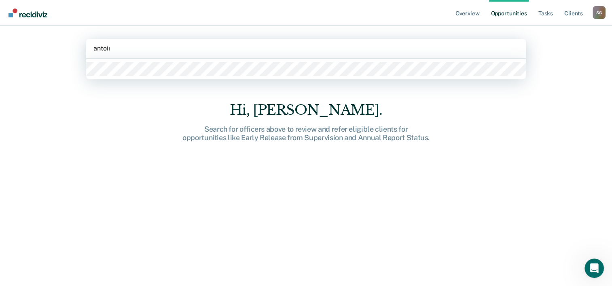
type input "[PERSON_NAME]"
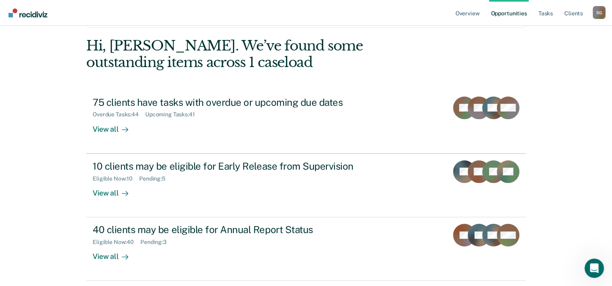
scroll to position [57, 0]
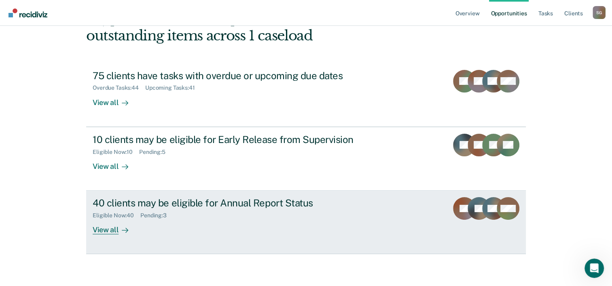
click at [217, 208] on div "40 clients may be eligible for Annual Report Status" at bounding box center [235, 203] width 284 height 12
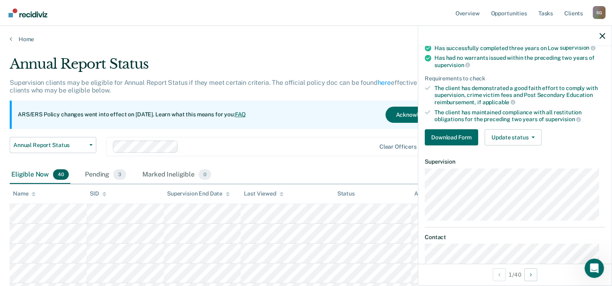
scroll to position [81, 0]
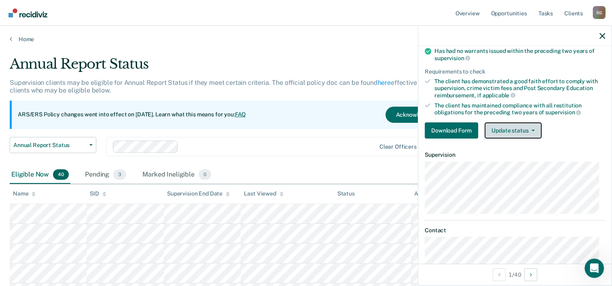
click at [528, 130] on span "button" at bounding box center [531, 131] width 6 height 2
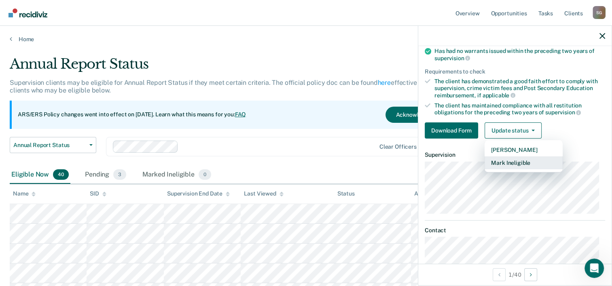
click at [524, 160] on button "Mark Ineligible" at bounding box center [523, 162] width 78 height 13
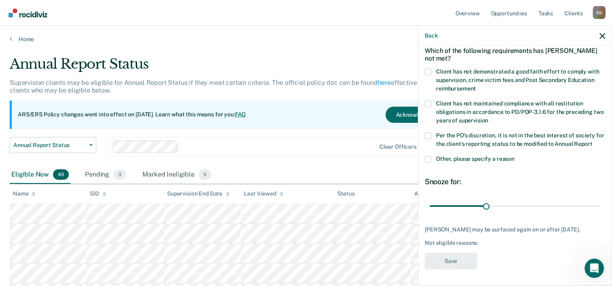
scroll to position [46, 0]
drag, startPoint x: 483, startPoint y: 208, endPoint x: 569, endPoint y: 209, distance: 85.7
click at [569, 209] on input "range" at bounding box center [514, 206] width 171 height 14
click at [429, 101] on span at bounding box center [428, 104] width 6 height 6
click at [488, 118] on input "Client has not maintained compliance with all restitution obligations in accord…" at bounding box center [488, 118] width 0 height 0
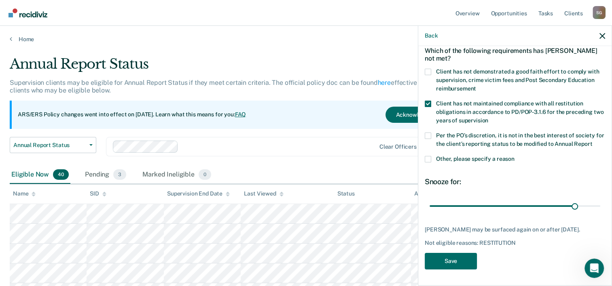
click at [429, 101] on span at bounding box center [428, 104] width 6 height 6
click at [488, 118] on input "Client has not maintained compliance with all restitution obligations in accord…" at bounding box center [488, 118] width 0 height 0
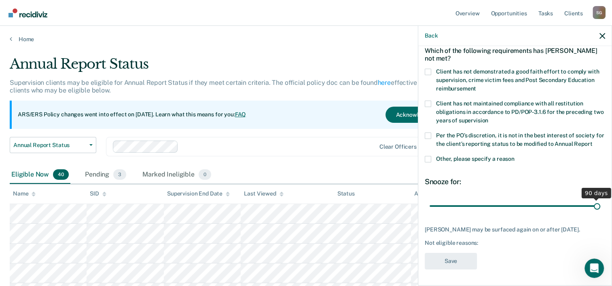
drag, startPoint x: 569, startPoint y: 206, endPoint x: 594, endPoint y: 206, distance: 25.1
type input "90"
click at [594, 206] on input "range" at bounding box center [514, 206] width 171 height 14
click at [425, 34] on button "Back" at bounding box center [431, 35] width 13 height 7
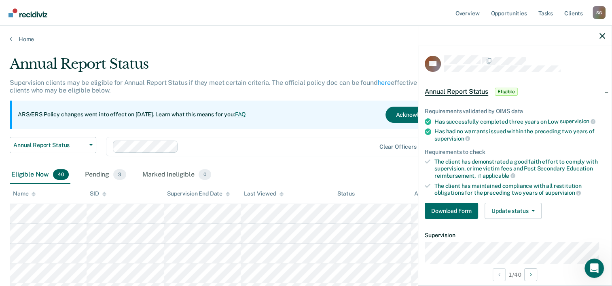
scroll to position [0, 0]
click at [602, 36] on icon "button" at bounding box center [602, 36] width 6 height 6
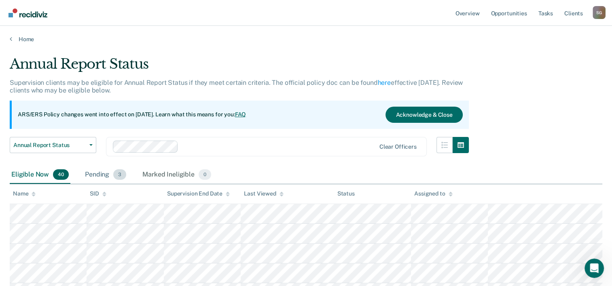
click at [119, 173] on span "3" at bounding box center [119, 174] width 13 height 11
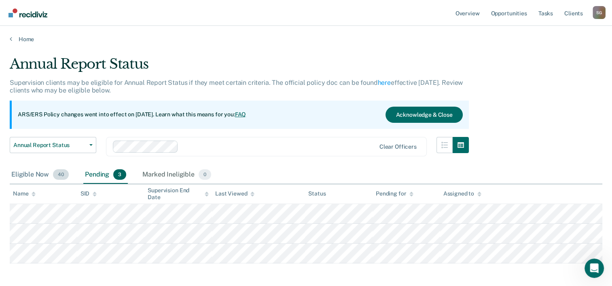
click at [45, 174] on div "Eligible Now 40" at bounding box center [40, 175] width 61 height 18
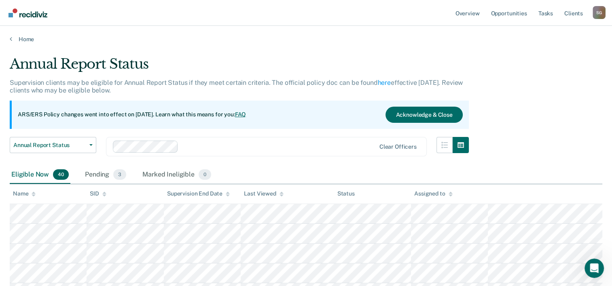
click at [44, 176] on div "Eligible Now 40" at bounding box center [40, 175] width 61 height 18
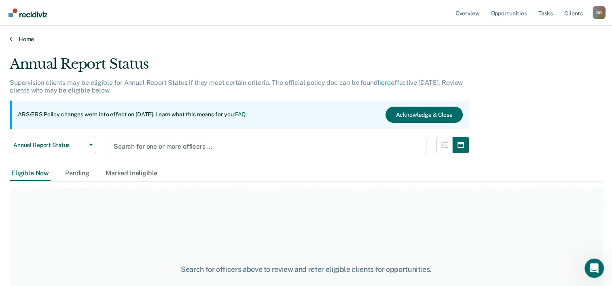
click at [28, 40] on link "Home" at bounding box center [306, 39] width 592 height 7
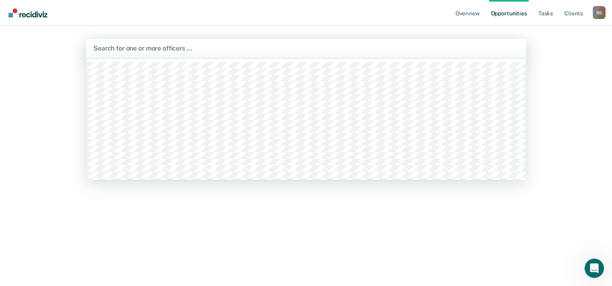
click at [201, 44] on div at bounding box center [305, 48] width 425 height 9
type input "s"
type input "t"
click at [480, 15] on link "Overview" at bounding box center [467, 13] width 27 height 26
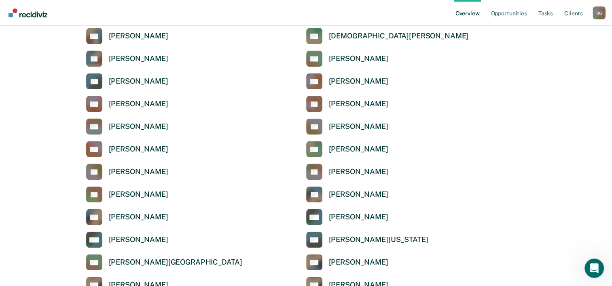
scroll to position [971, 0]
click at [354, 239] on div "[PERSON_NAME][US_STATE]" at bounding box center [378, 239] width 99 height 9
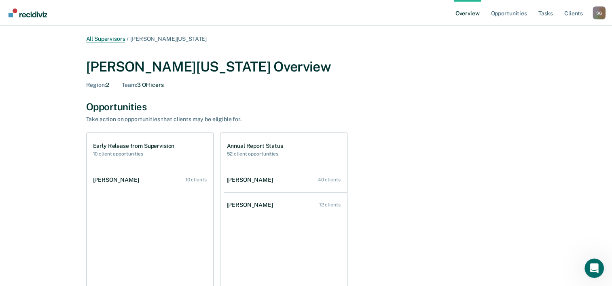
click at [106, 40] on link "All Supervisors" at bounding box center [105, 39] width 39 height 7
